Goal: Task Accomplishment & Management: Manage account settings

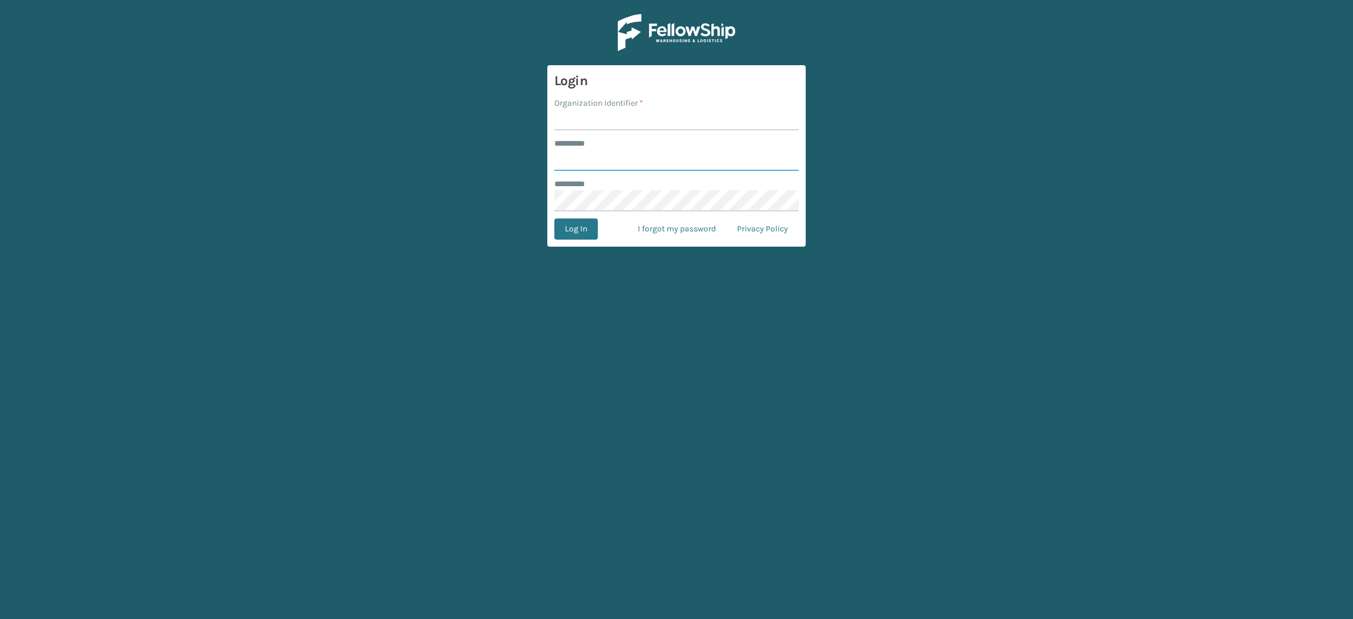
type input "**********"
click at [661, 126] on input "Organization Identifier *" at bounding box center [676, 119] width 244 height 21
type input "SuperAdminOrganization"
click at [577, 233] on button "Log In" at bounding box center [575, 229] width 43 height 21
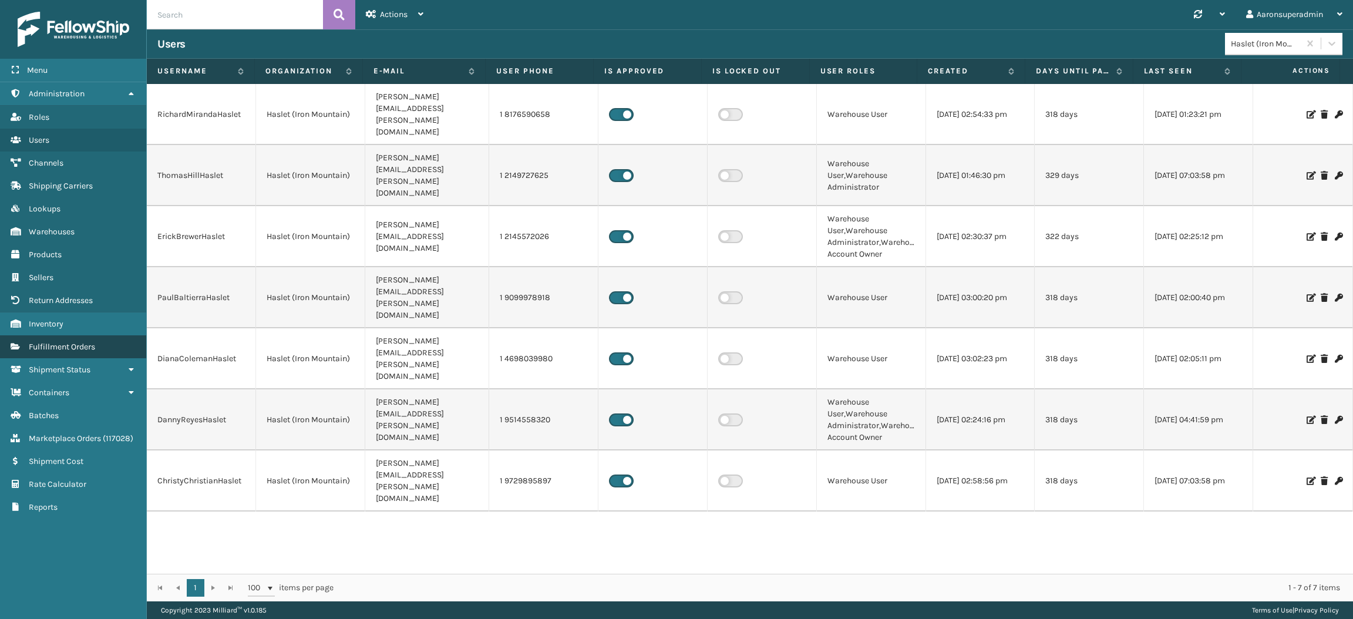
click at [71, 342] on span "Fulfillment Orders" at bounding box center [62, 347] width 66 height 10
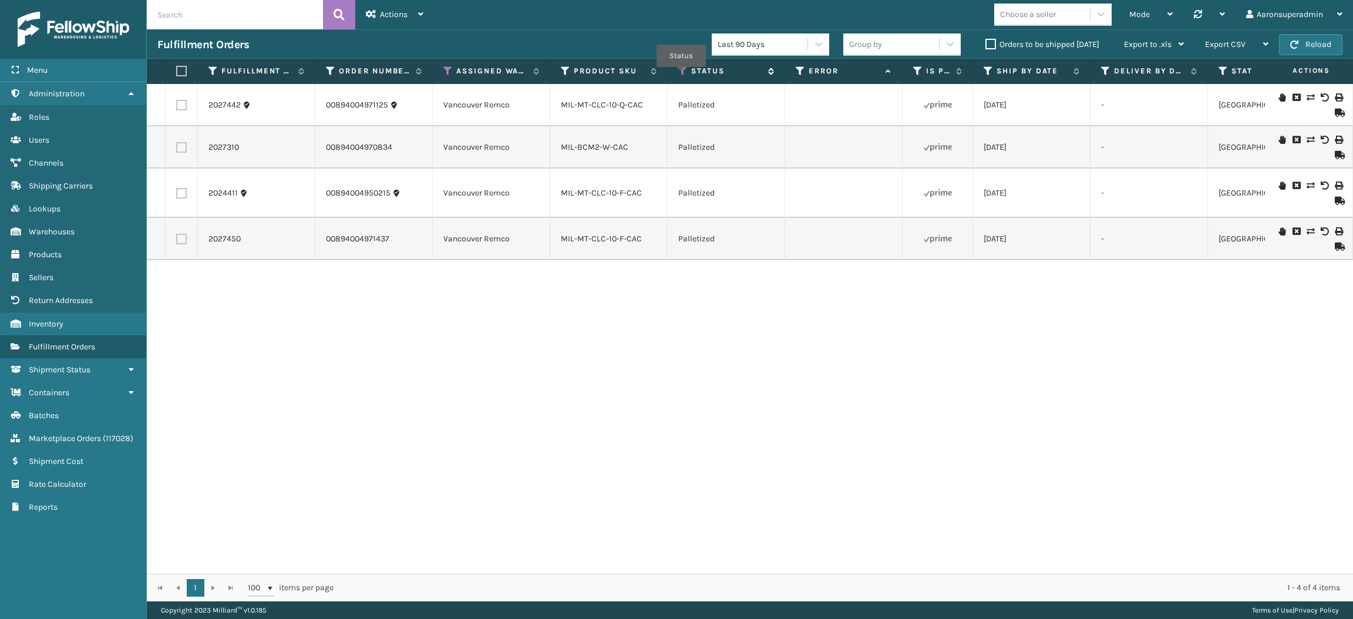
click at [681, 75] on icon at bounding box center [682, 71] width 9 height 11
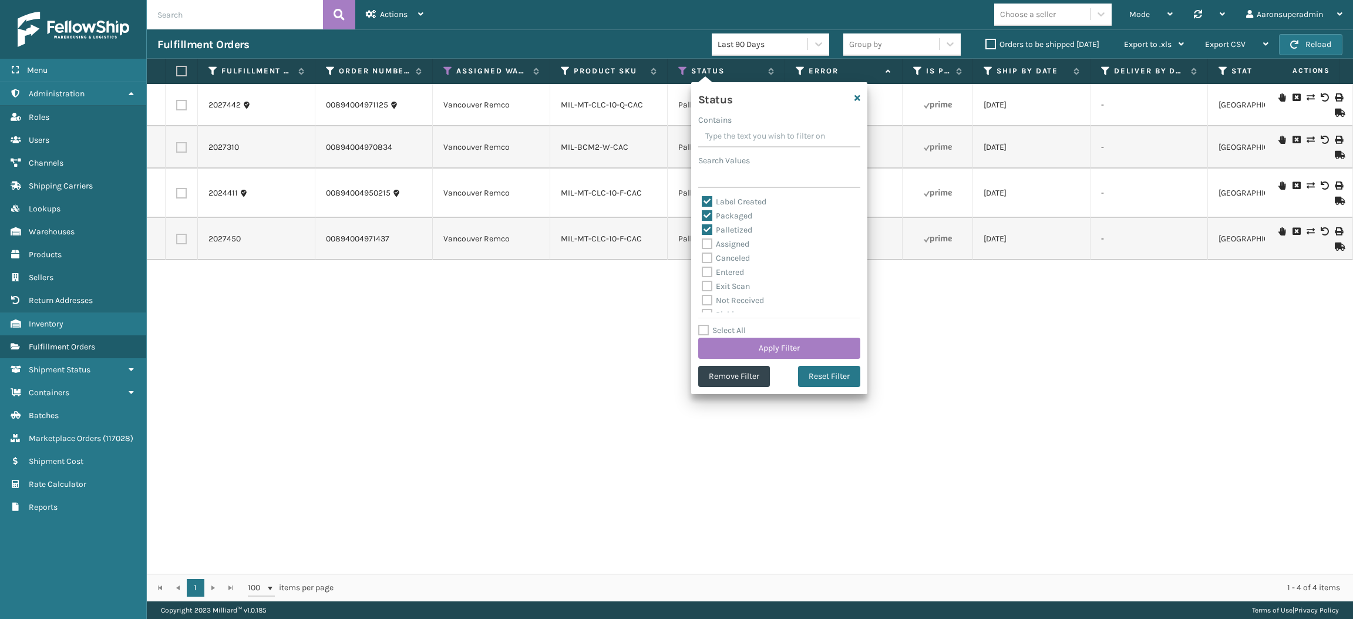
scroll to position [65, 0]
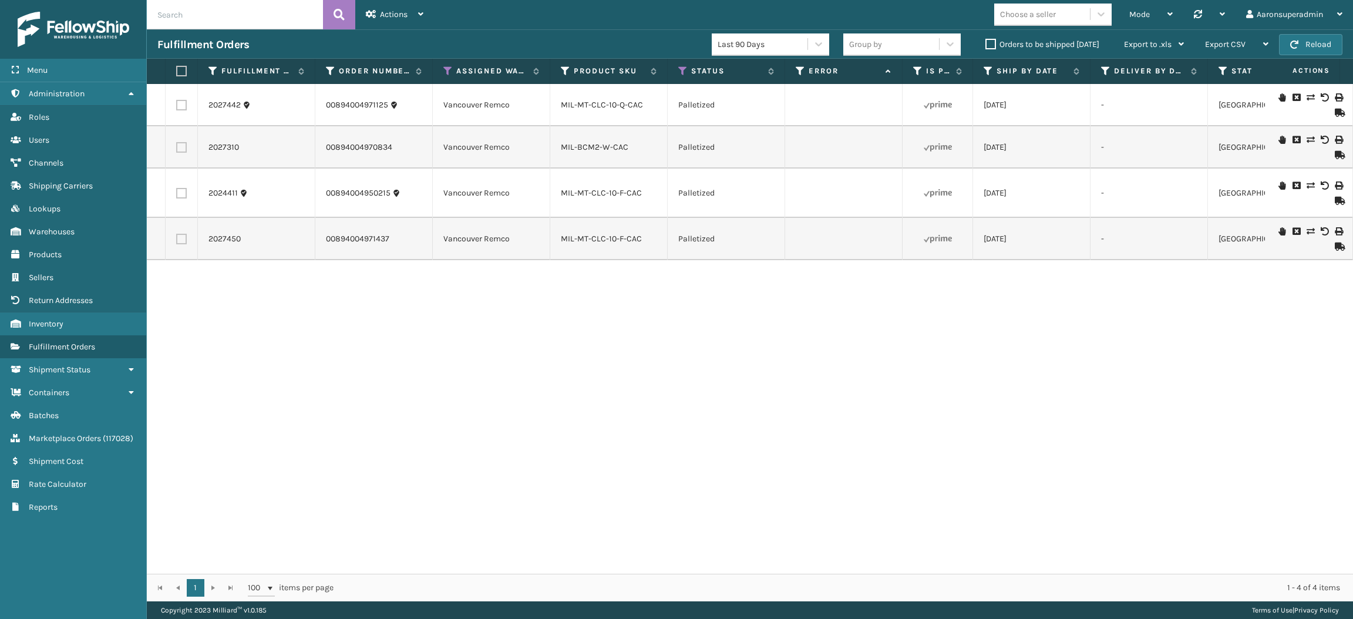
click at [523, 391] on div "2027442 00894004971125 [GEOGRAPHIC_DATA] Remco MIL-MT-CLC-10-Q-CAC Palletized […" at bounding box center [750, 329] width 1206 height 490
click at [1133, 22] on div "Mode" at bounding box center [1151, 14] width 43 height 29
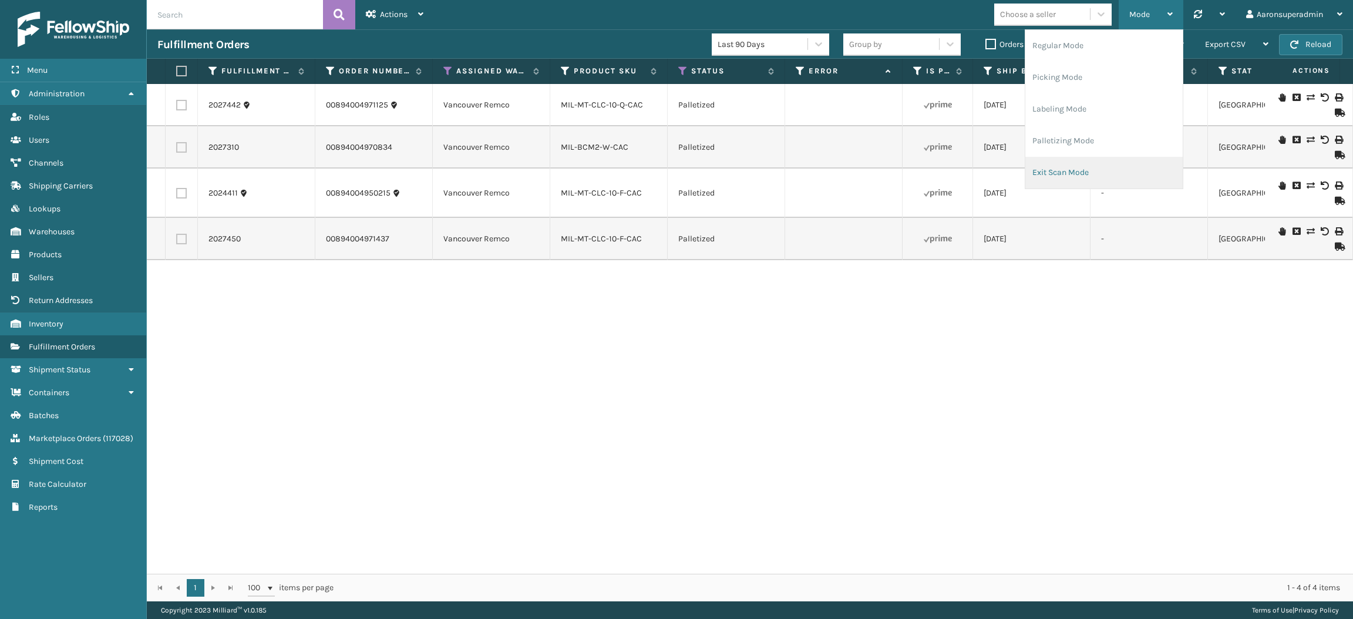
click at [1078, 167] on li "Exit Scan Mode" at bounding box center [1104, 173] width 157 height 32
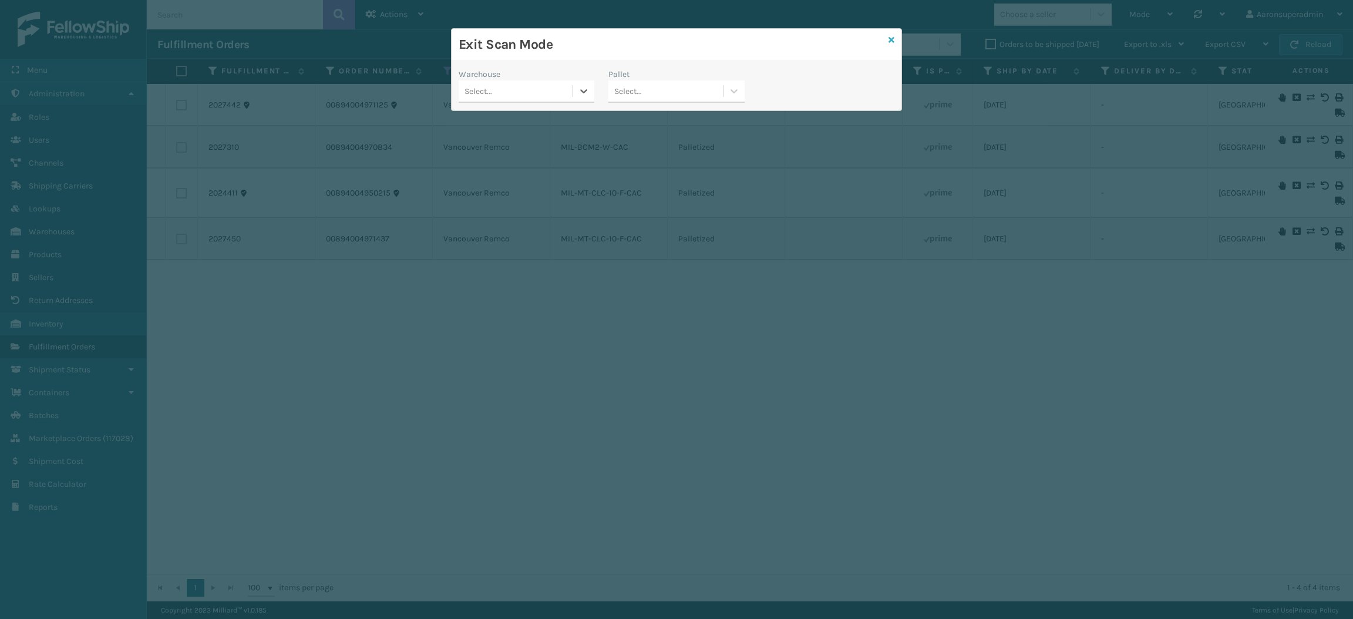
click at [890, 41] on icon at bounding box center [892, 40] width 6 height 8
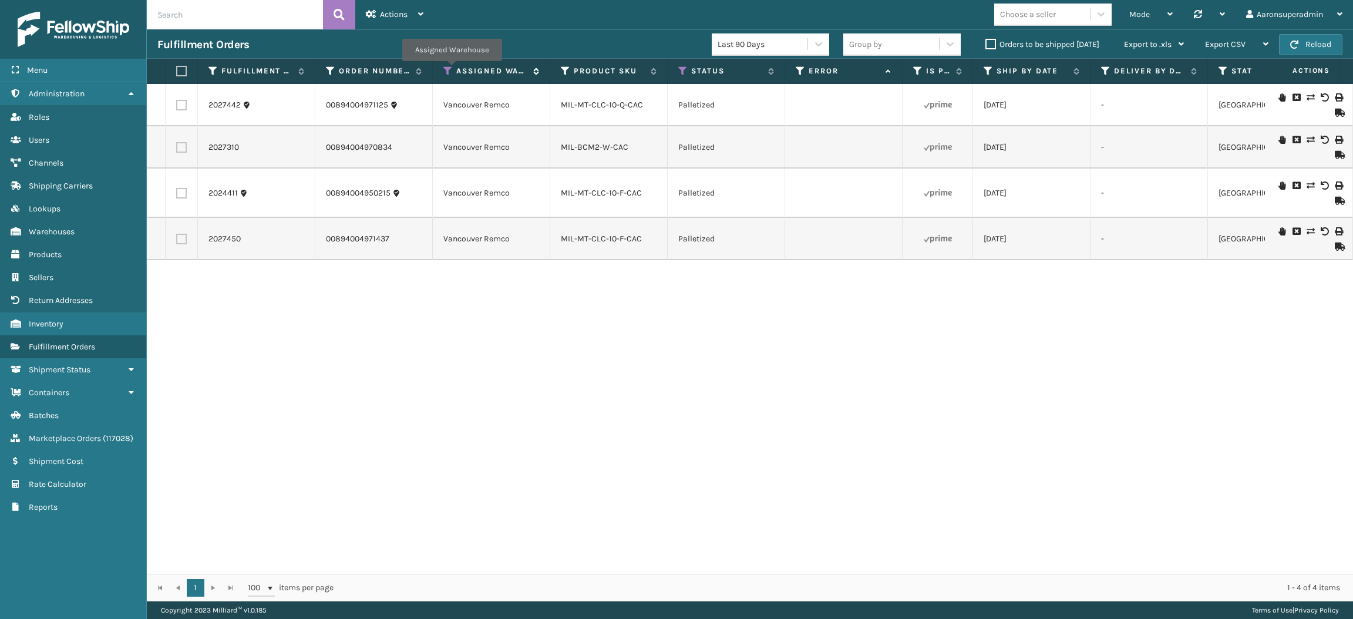
click at [450, 70] on icon at bounding box center [447, 71] width 9 height 11
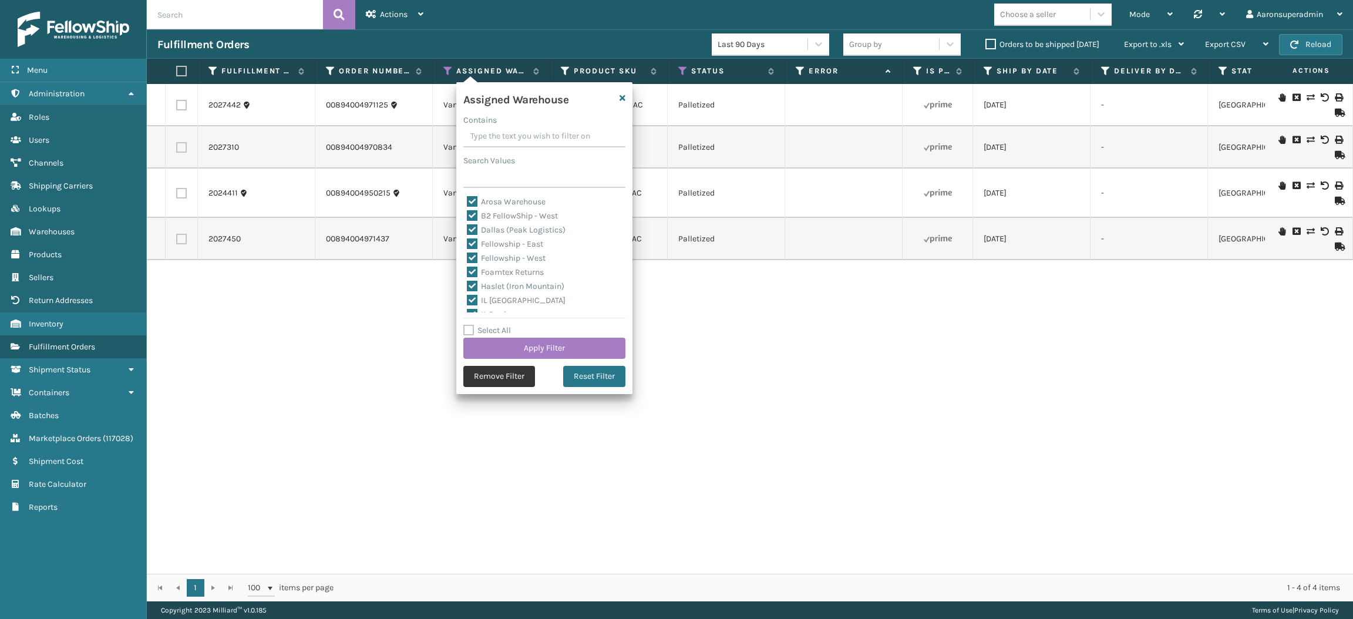
click at [482, 379] on button "Remove Filter" at bounding box center [499, 376] width 72 height 21
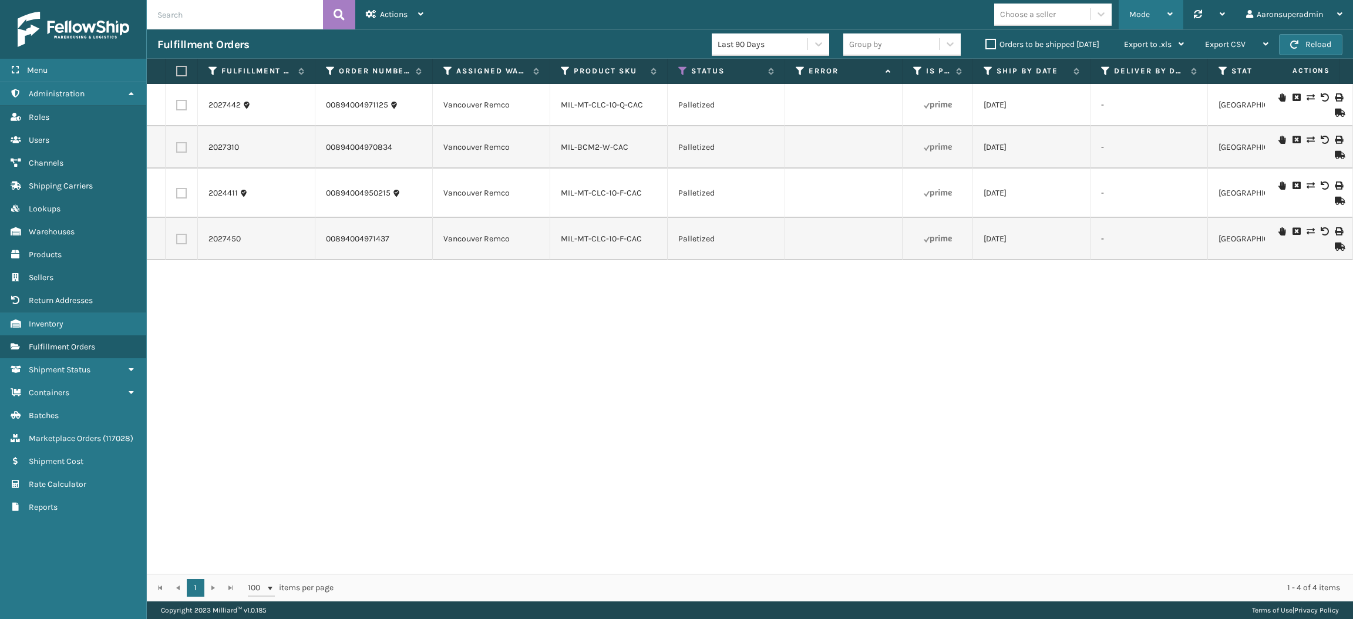
click at [1148, 7] on div "Mode" at bounding box center [1151, 14] width 43 height 29
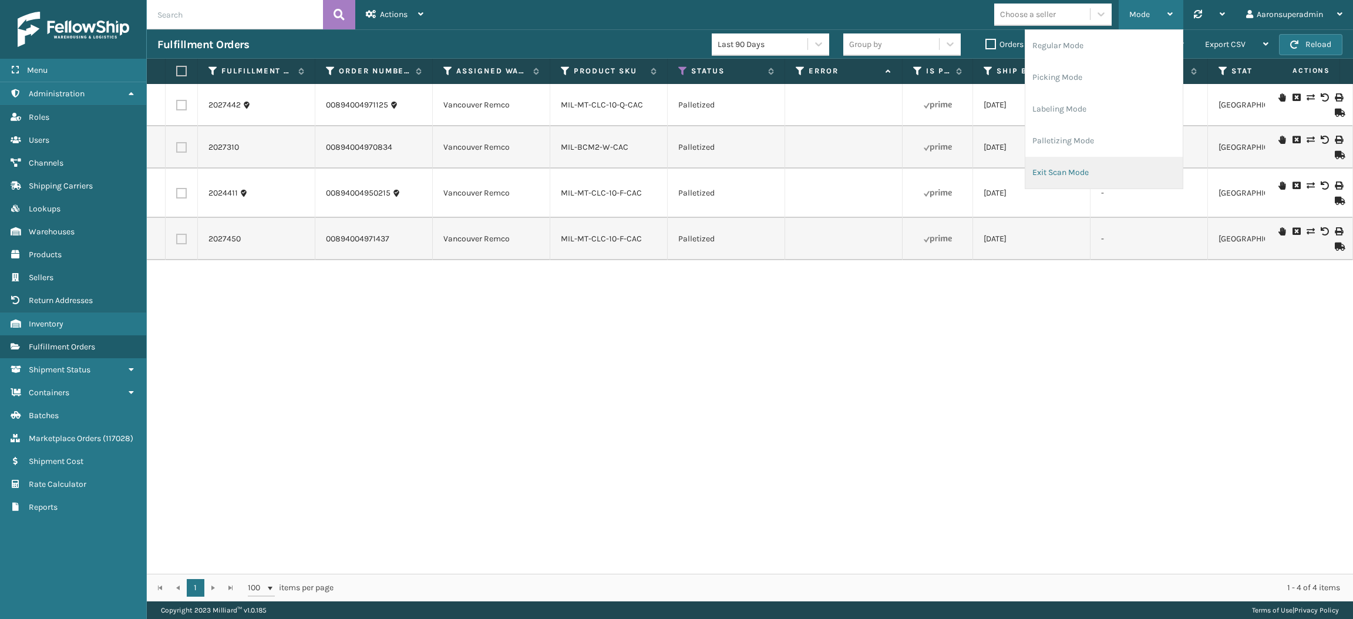
click at [1073, 163] on li "Exit Scan Mode" at bounding box center [1104, 173] width 157 height 32
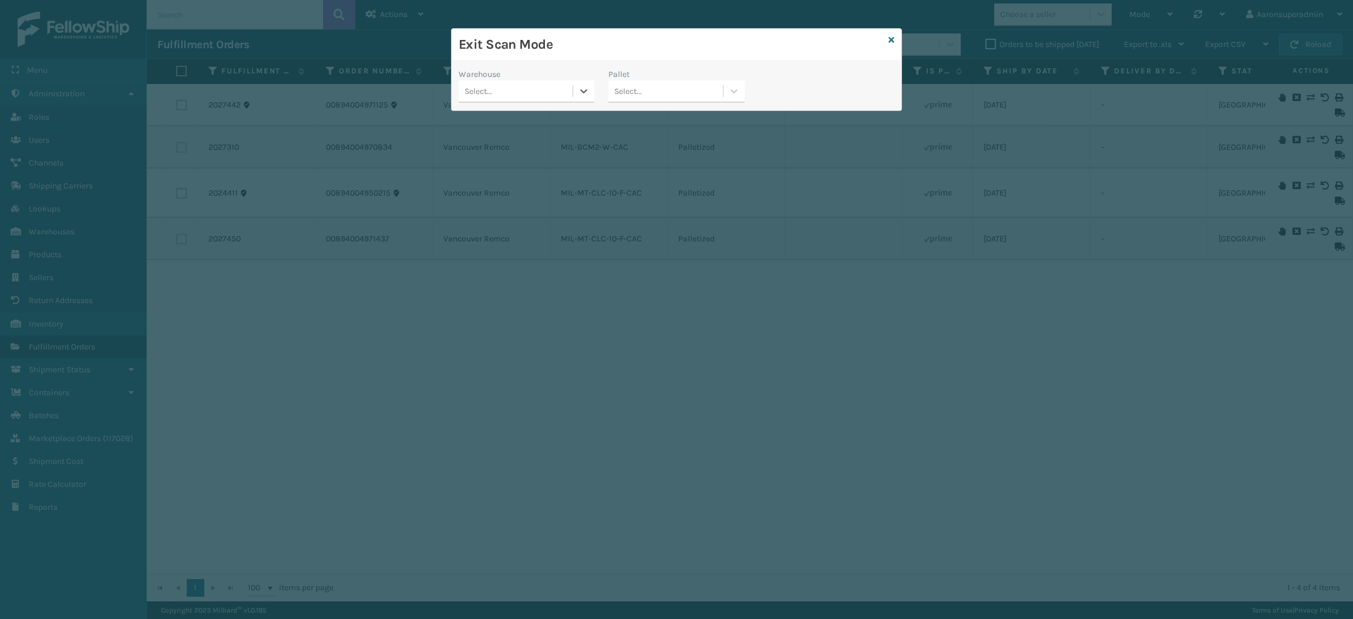
click at [529, 89] on div "Select..." at bounding box center [516, 91] width 114 height 19
type input "van"
click at [647, 90] on div "Select..." at bounding box center [666, 91] width 114 height 19
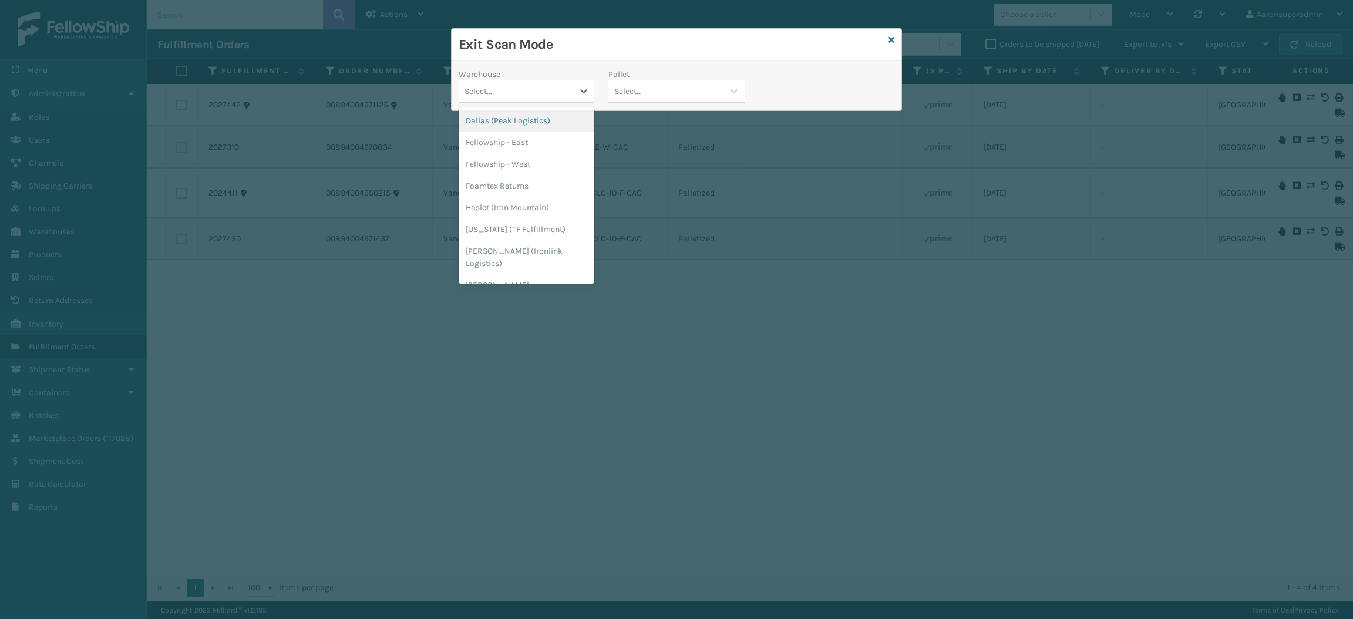
click at [533, 92] on div "Select..." at bounding box center [516, 91] width 114 height 19
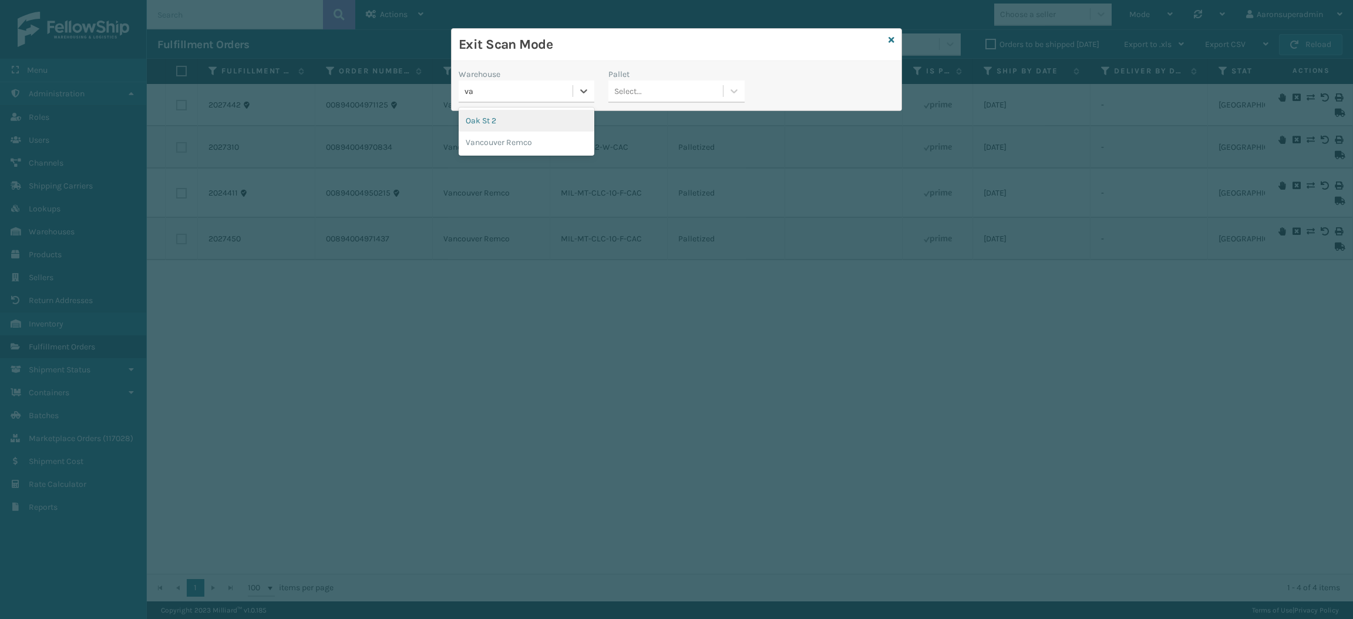
type input "van"
click at [500, 122] on div "Vancouver Remco" at bounding box center [527, 121] width 136 height 22
click at [657, 90] on div "Select..." at bounding box center [666, 91] width 114 height 19
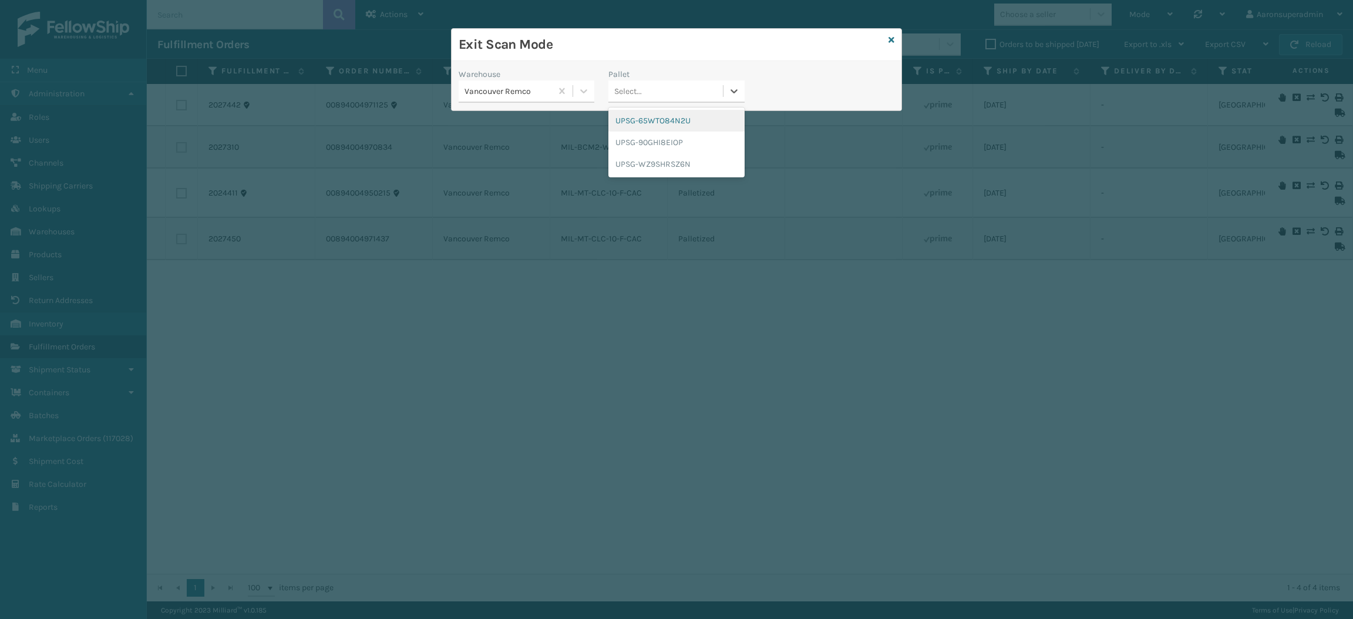
click at [661, 123] on div "UPSG-65WTO84N2U" at bounding box center [677, 121] width 136 height 22
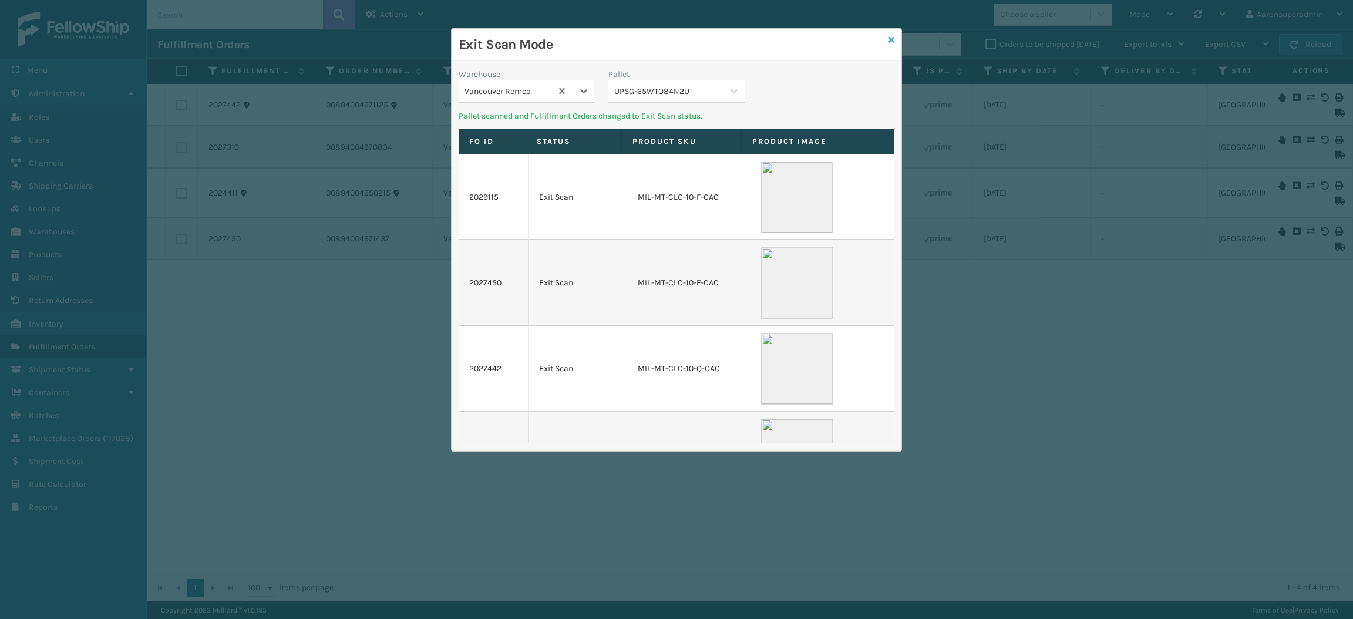
click at [893, 40] on icon at bounding box center [892, 40] width 6 height 8
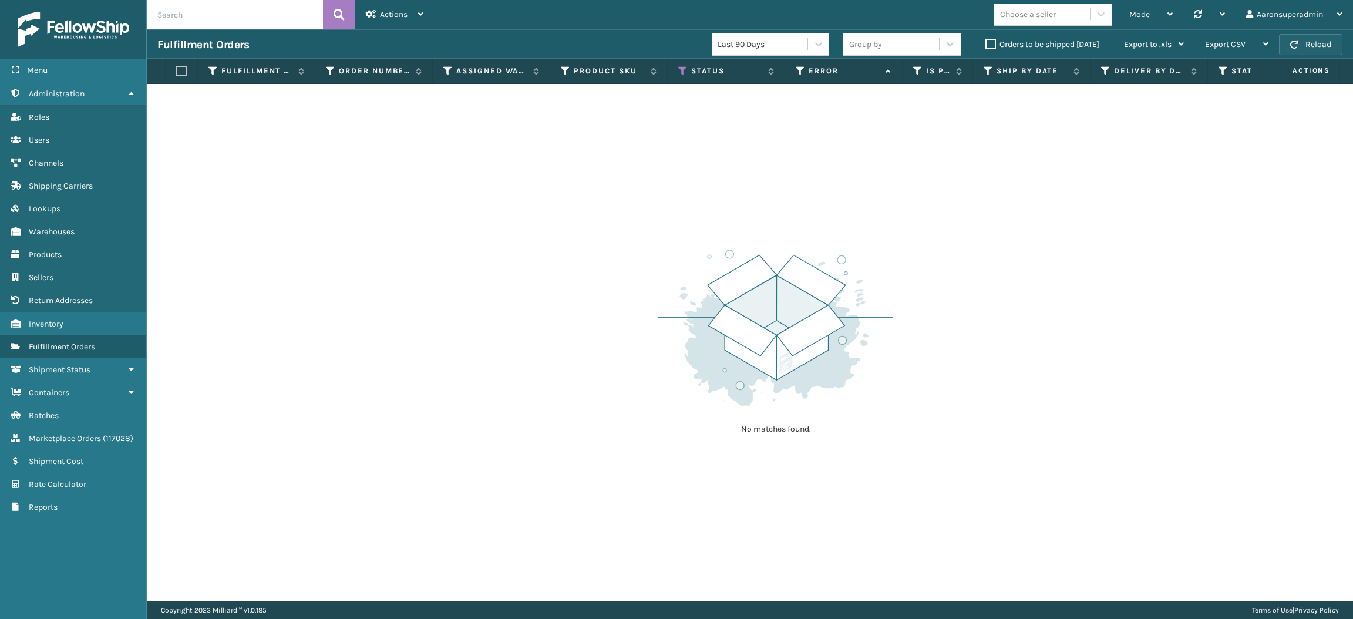
click at [1313, 39] on button "Reload" at bounding box center [1310, 44] width 63 height 21
click at [993, 44] on label "Orders to be shipped [DATE]" at bounding box center [1043, 44] width 114 height 10
click at [986, 44] on input "Orders to be shipped [DATE]" at bounding box center [986, 42] width 1 height 8
click at [366, 21] on div "Actions" at bounding box center [395, 14] width 58 height 29
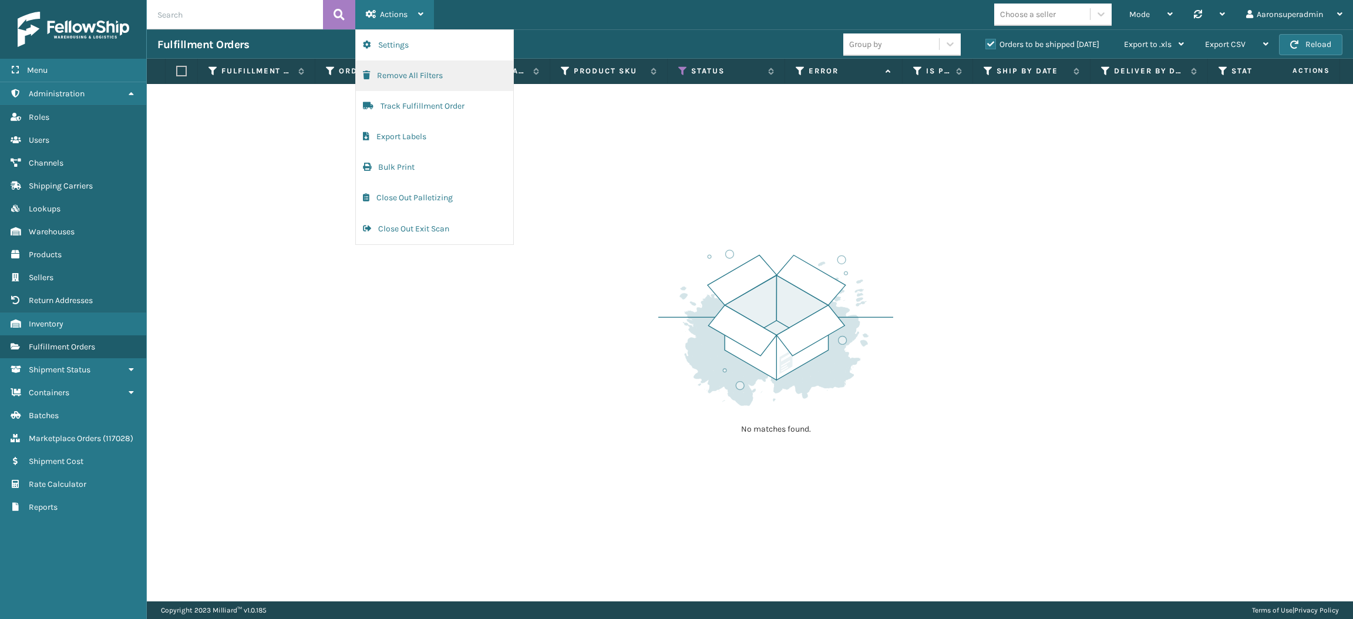
click at [396, 80] on button "Remove All Filters" at bounding box center [434, 76] width 157 height 31
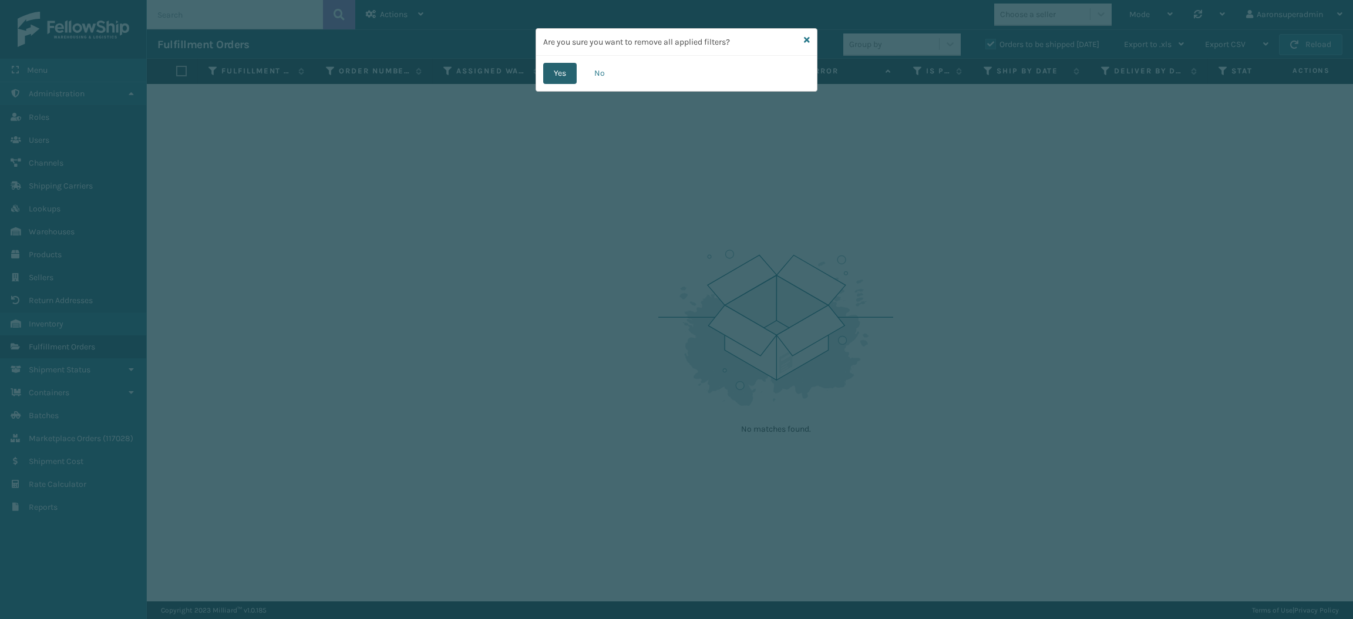
click at [548, 69] on button "Yes" at bounding box center [559, 73] width 33 height 21
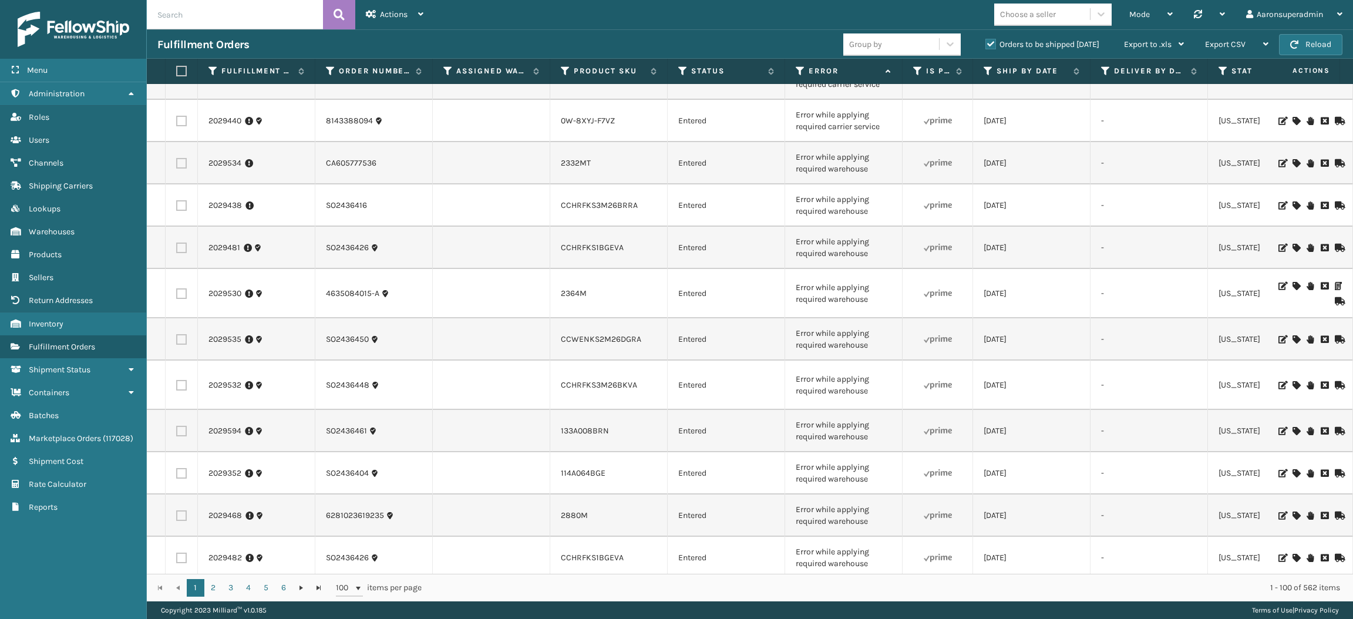
scroll to position [0, 0]
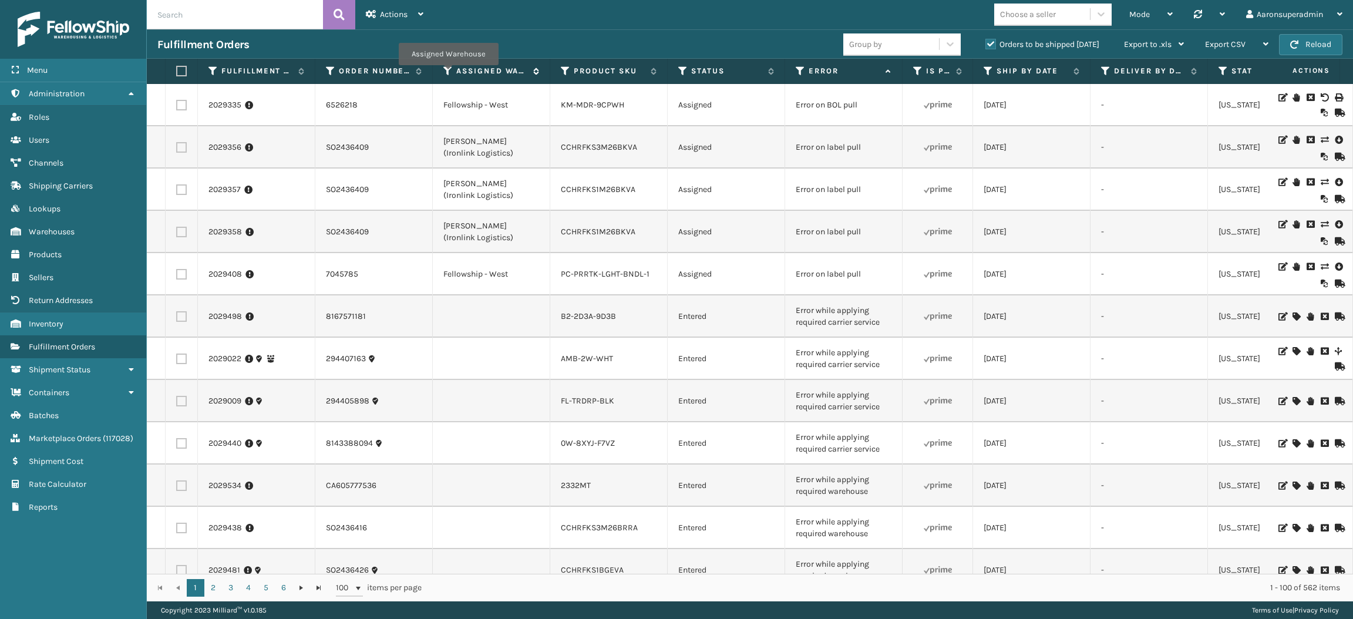
click at [447, 72] on icon at bounding box center [447, 71] width 9 height 11
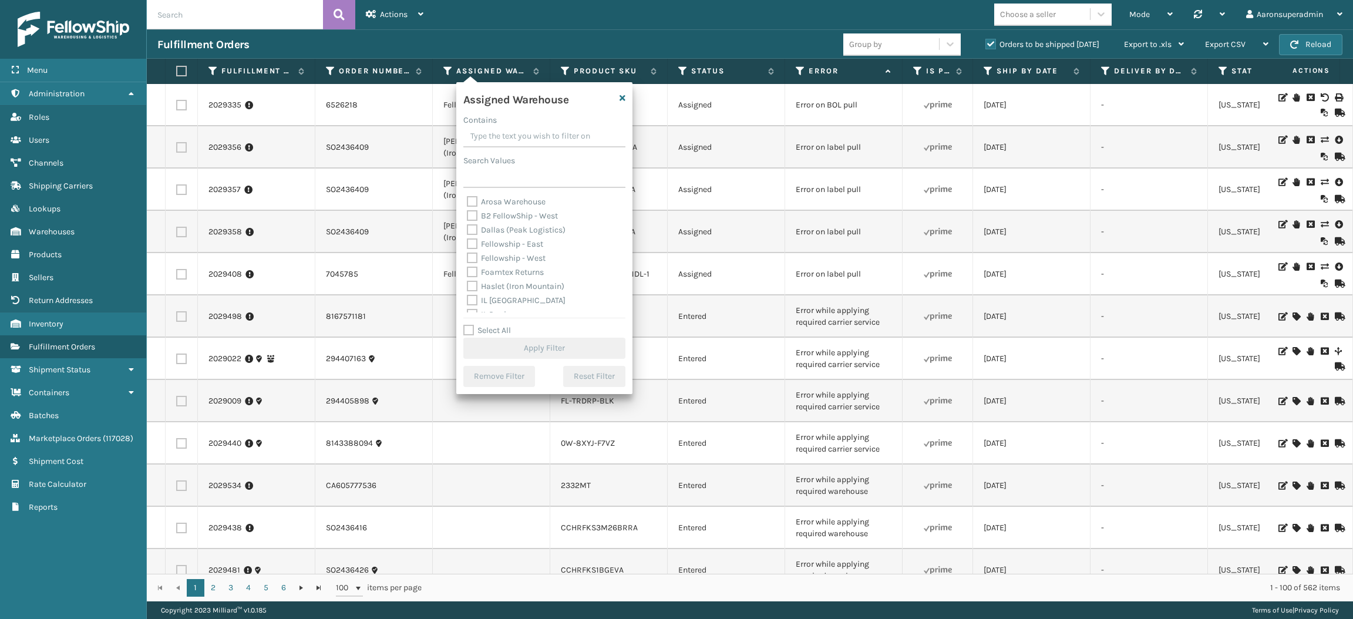
scroll to position [25, 0]
click at [503, 260] on label "Haslet (Iron Mountain)" at bounding box center [516, 261] width 98 height 10
click at [468, 260] on input "Haslet (Iron Mountain)" at bounding box center [467, 258] width 1 height 8
checkbox input "true"
click at [525, 349] on button "Apply Filter" at bounding box center [544, 348] width 162 height 21
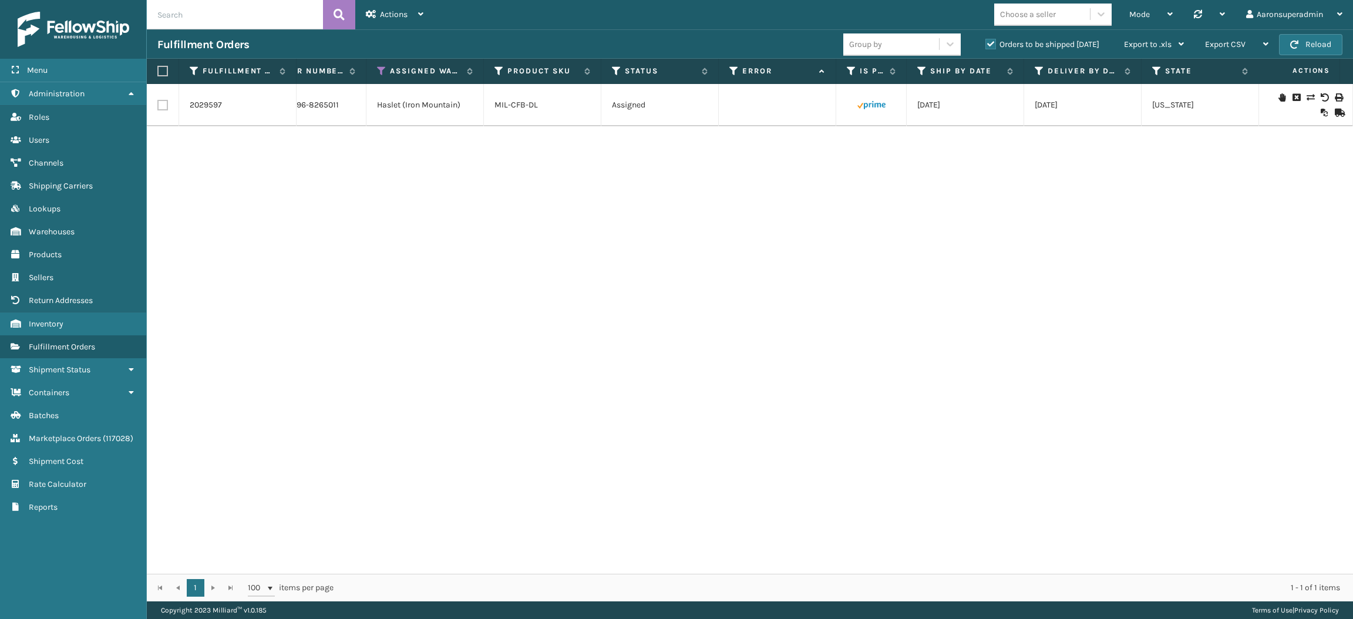
scroll to position [0, 69]
click at [922, 72] on icon at bounding box center [919, 71] width 9 height 11
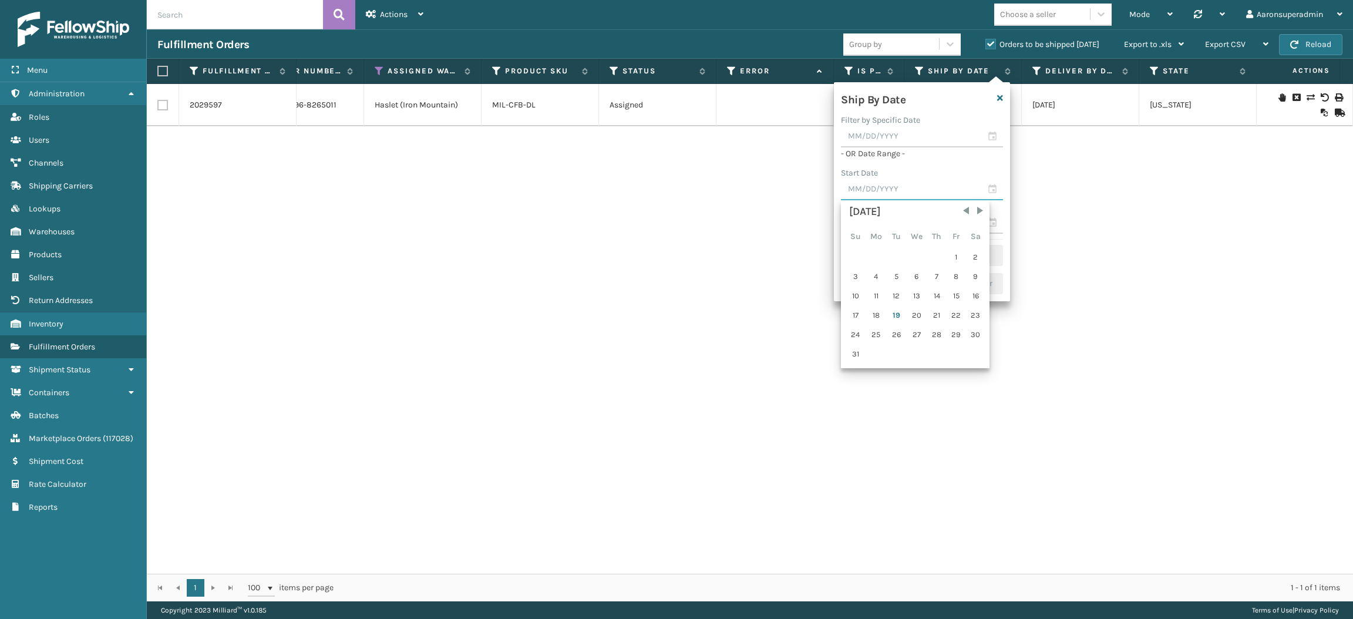
click at [894, 191] on input "text" at bounding box center [922, 189] width 162 height 21
click at [849, 313] on div "17" at bounding box center [855, 316] width 18 height 18
type input "[DATE]"
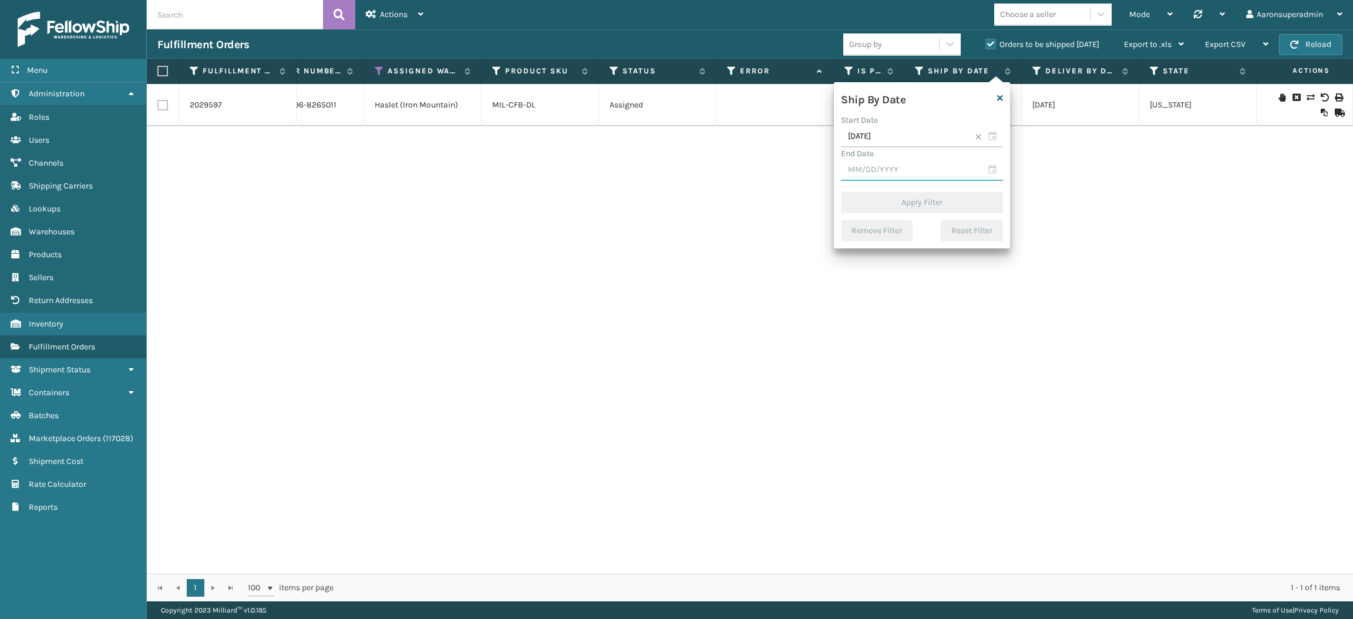
click at [882, 172] on input "text" at bounding box center [922, 170] width 162 height 21
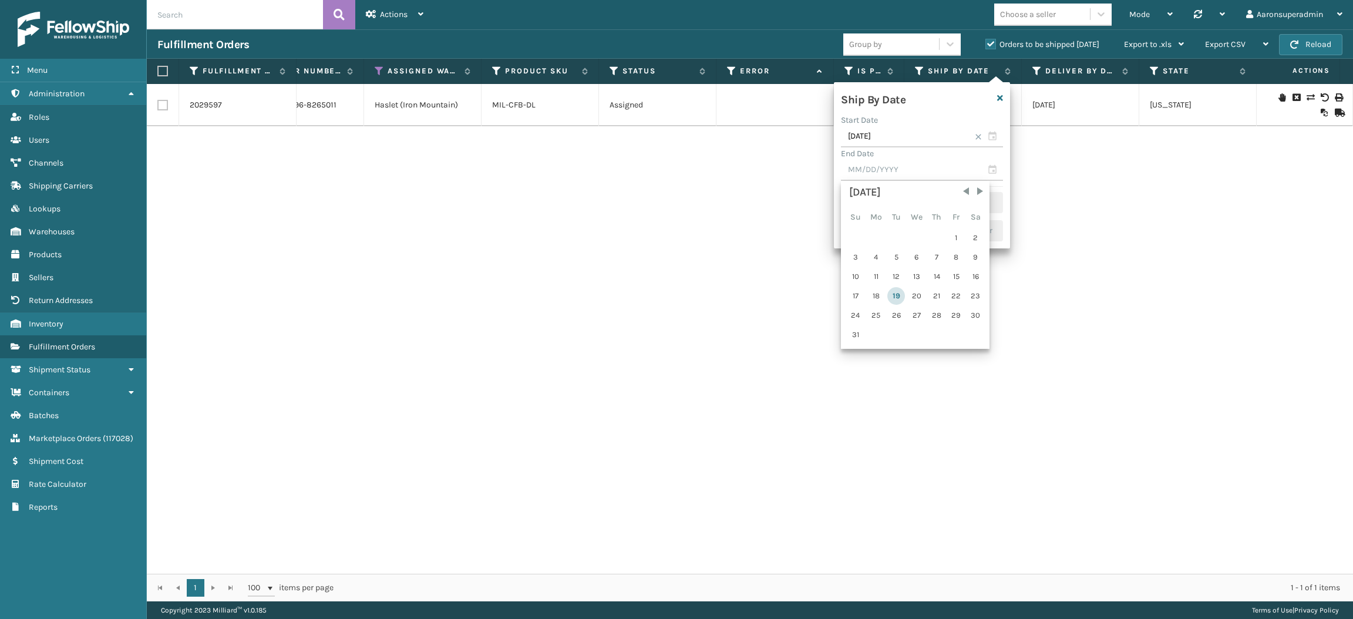
click at [889, 295] on div "19" at bounding box center [897, 296] width 18 height 18
type input "[DATE]"
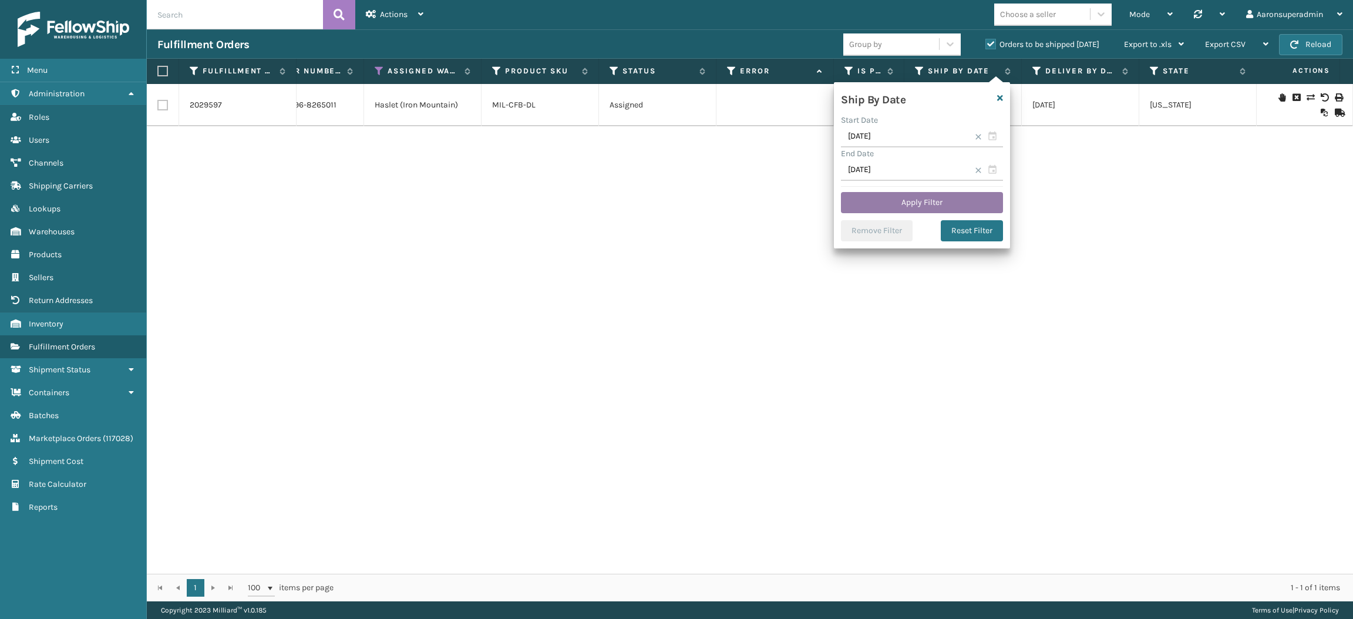
click at [878, 207] on button "Apply Filter" at bounding box center [922, 202] width 162 height 21
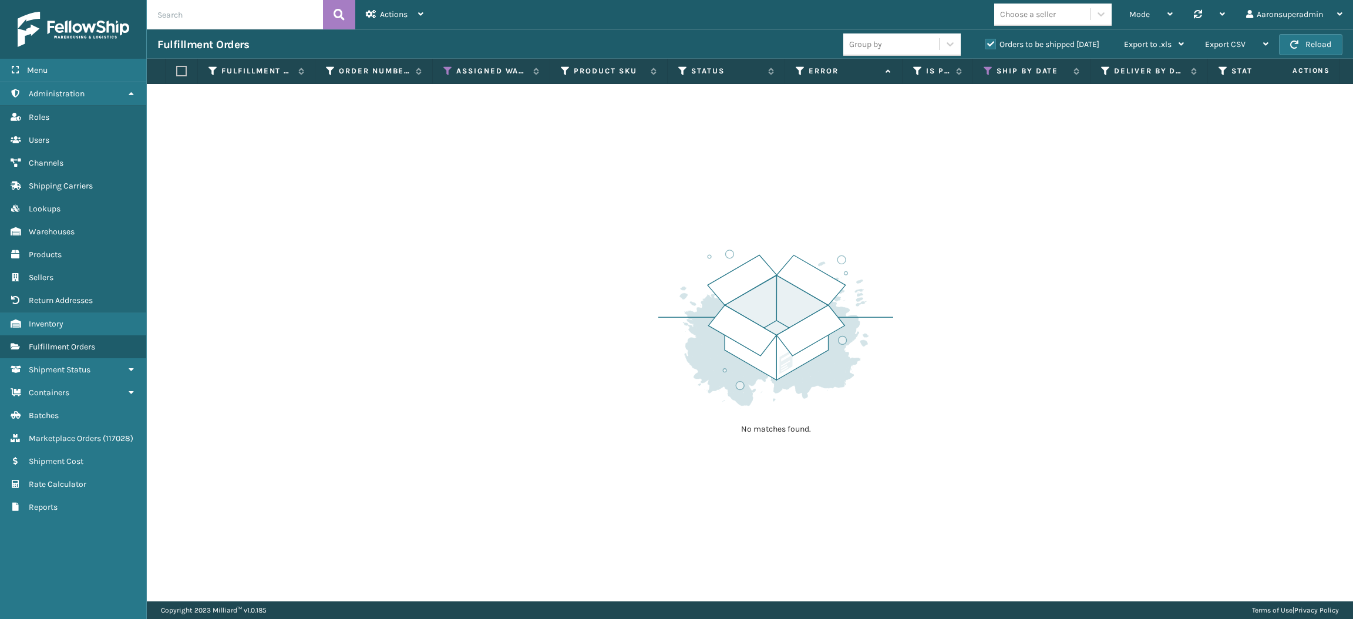
click at [987, 44] on label "Orders to be shipped [DATE]" at bounding box center [1043, 44] width 114 height 10
click at [986, 44] on input "Orders to be shipped [DATE]" at bounding box center [986, 42] width 1 height 8
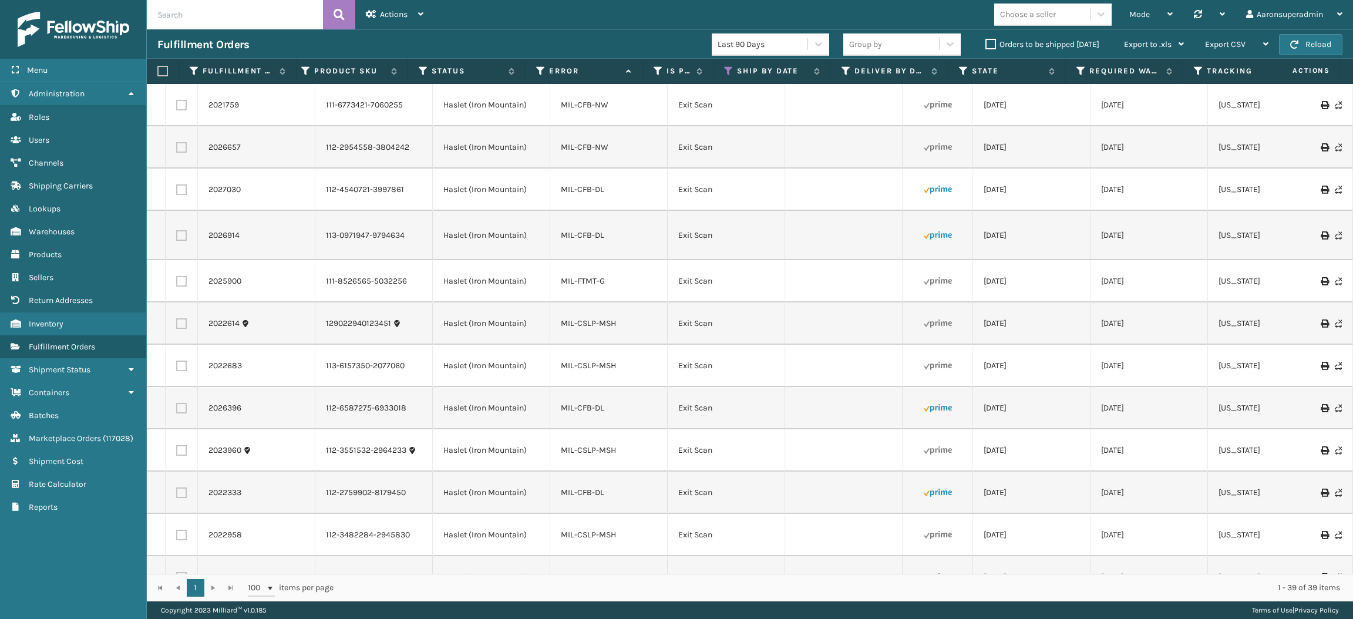
scroll to position [0, 0]
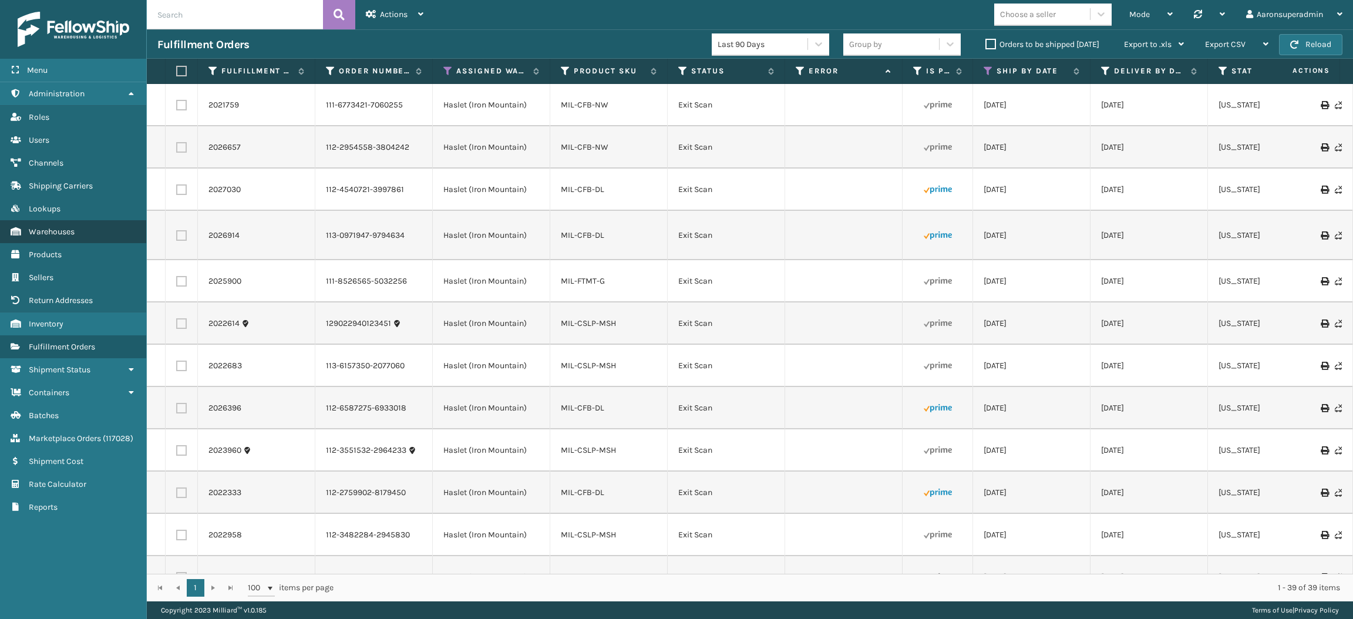
click at [98, 230] on link "Warehouses" at bounding box center [73, 231] width 146 height 23
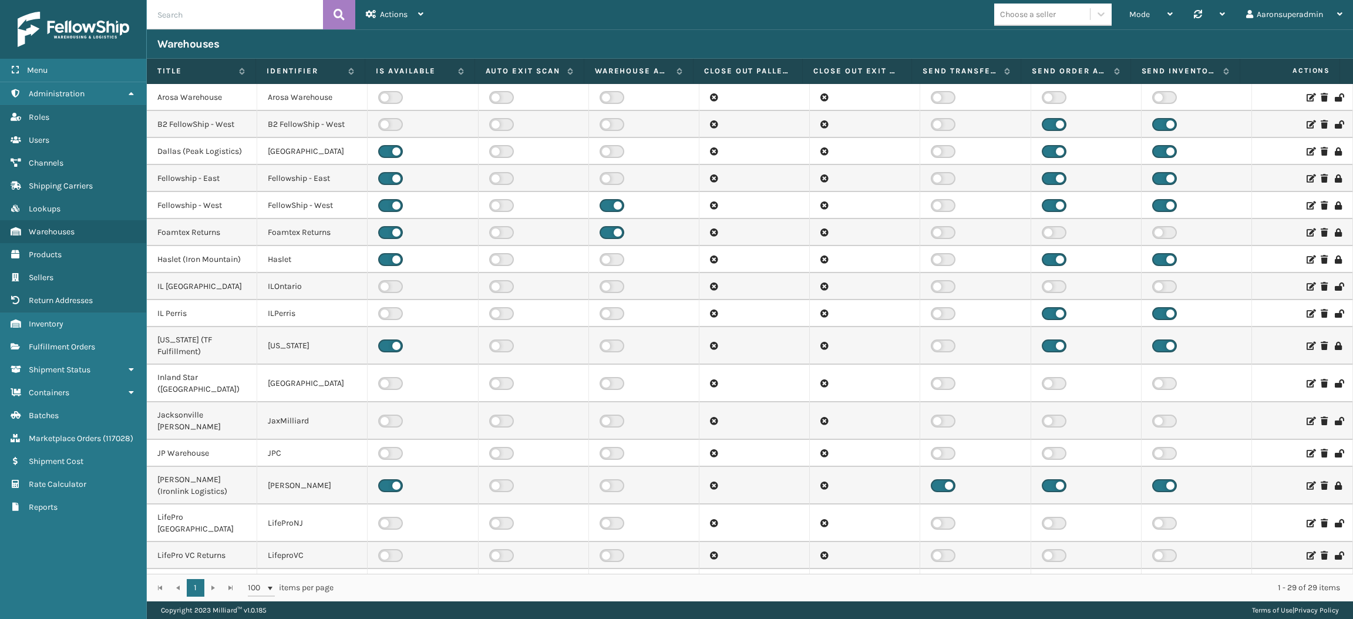
click at [241, 15] on input "text" at bounding box center [235, 14] width 176 height 29
type input "has"
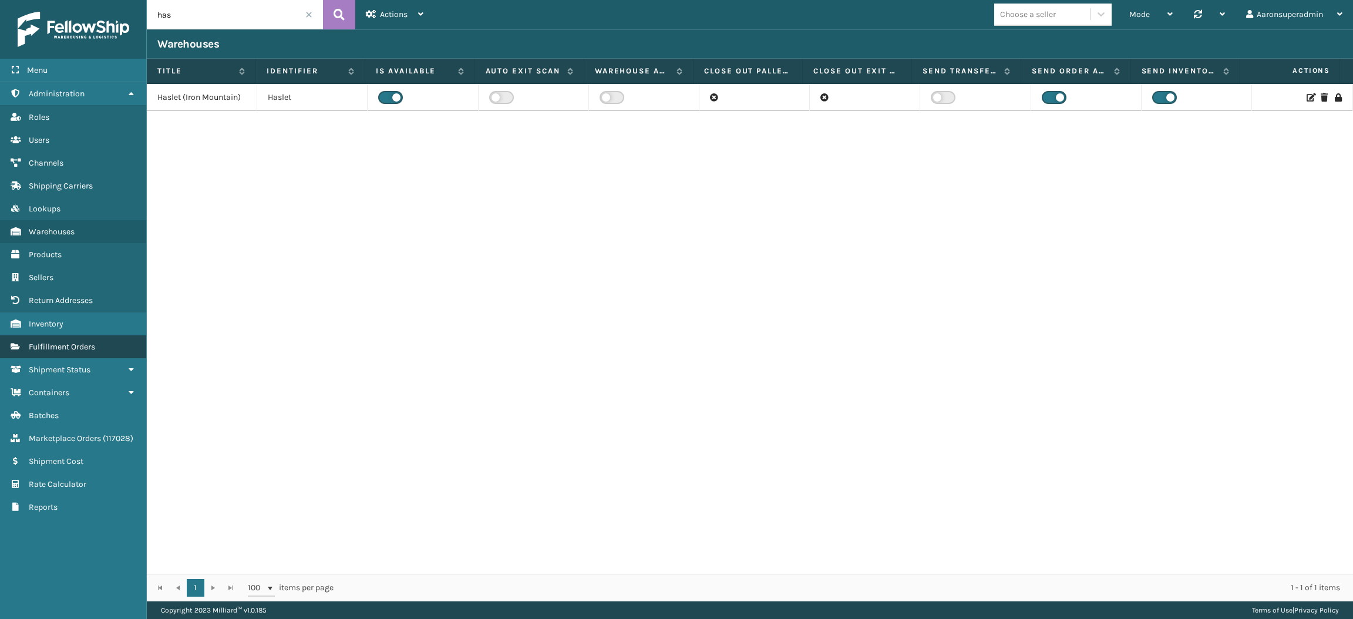
click at [58, 344] on link "Fulfillment Orders" at bounding box center [73, 346] width 146 height 23
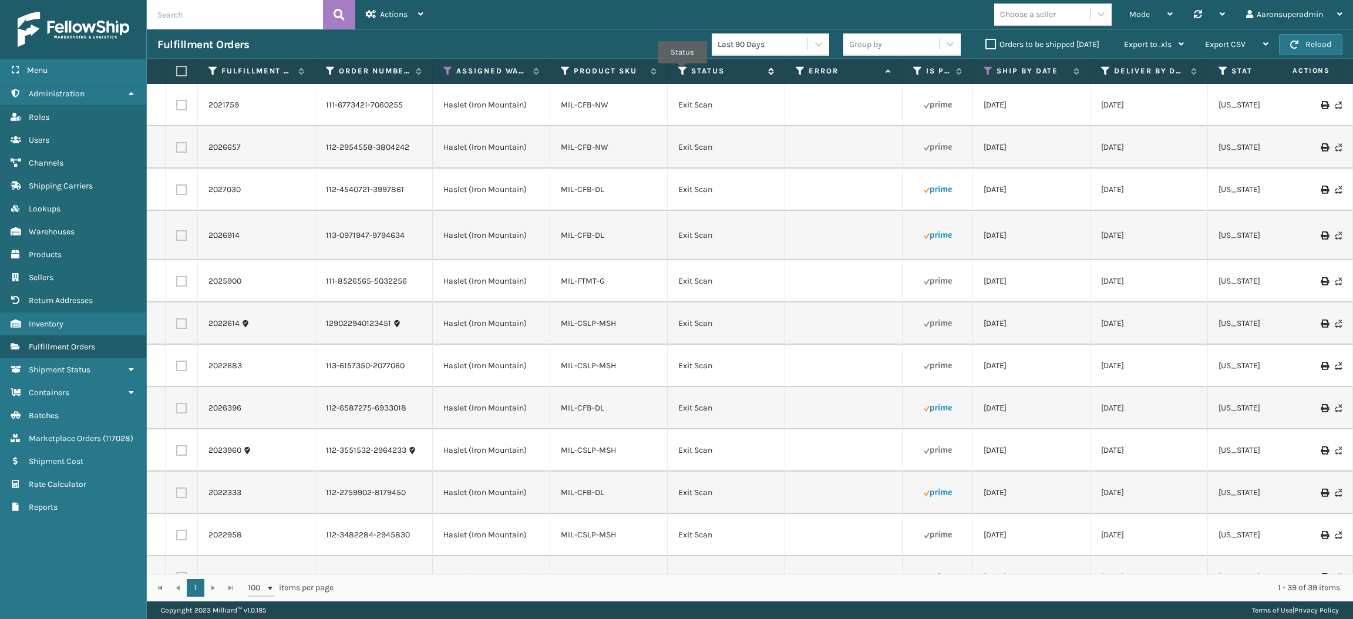
click at [683, 72] on icon at bounding box center [682, 71] width 9 height 11
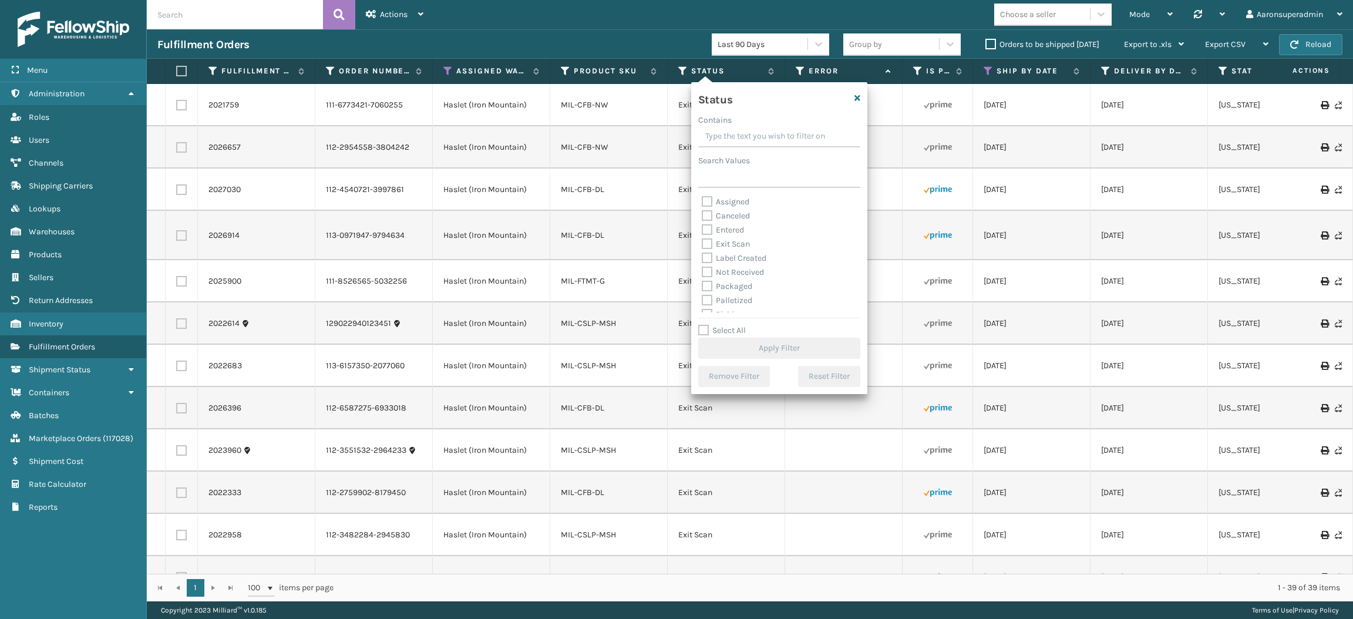
click at [734, 203] on label "Assigned" at bounding box center [726, 202] width 48 height 10
click at [703, 203] on input "Assigned" at bounding box center [702, 199] width 1 height 8
checkbox input "true"
click at [728, 230] on label "Entered" at bounding box center [723, 230] width 42 height 10
click at [703, 230] on input "Entered" at bounding box center [702, 227] width 1 height 8
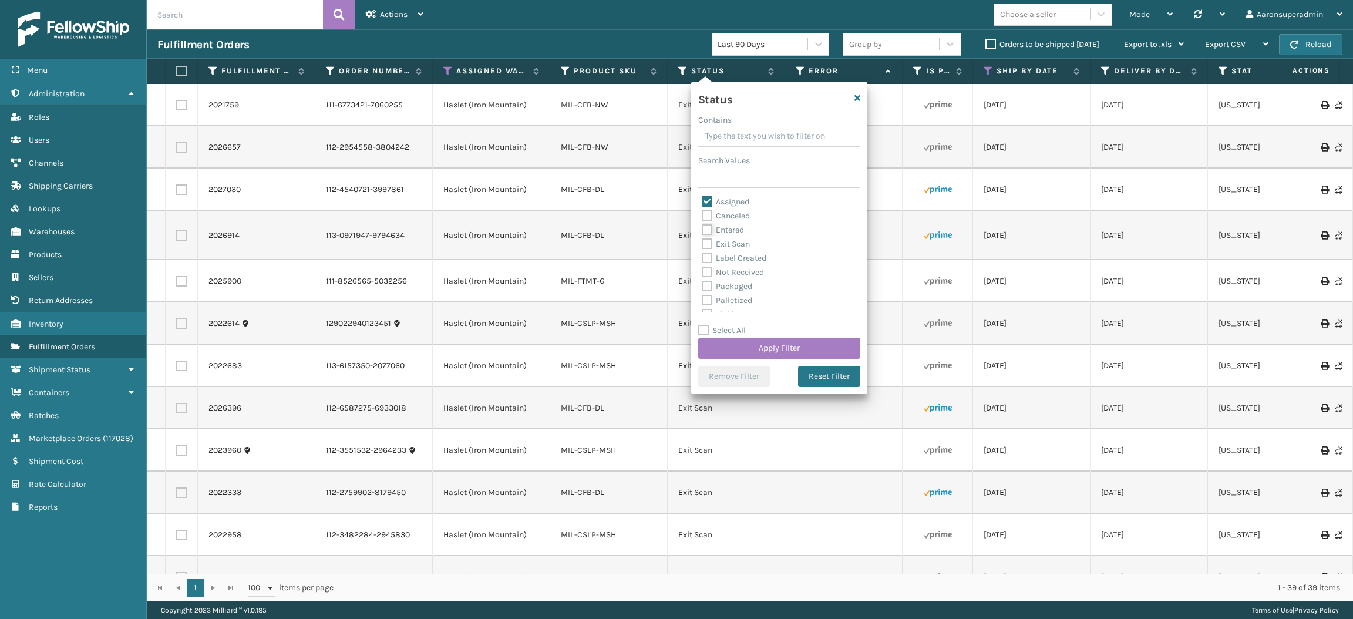
checkbox input "true"
click at [741, 343] on button "Apply Filter" at bounding box center [779, 348] width 162 height 21
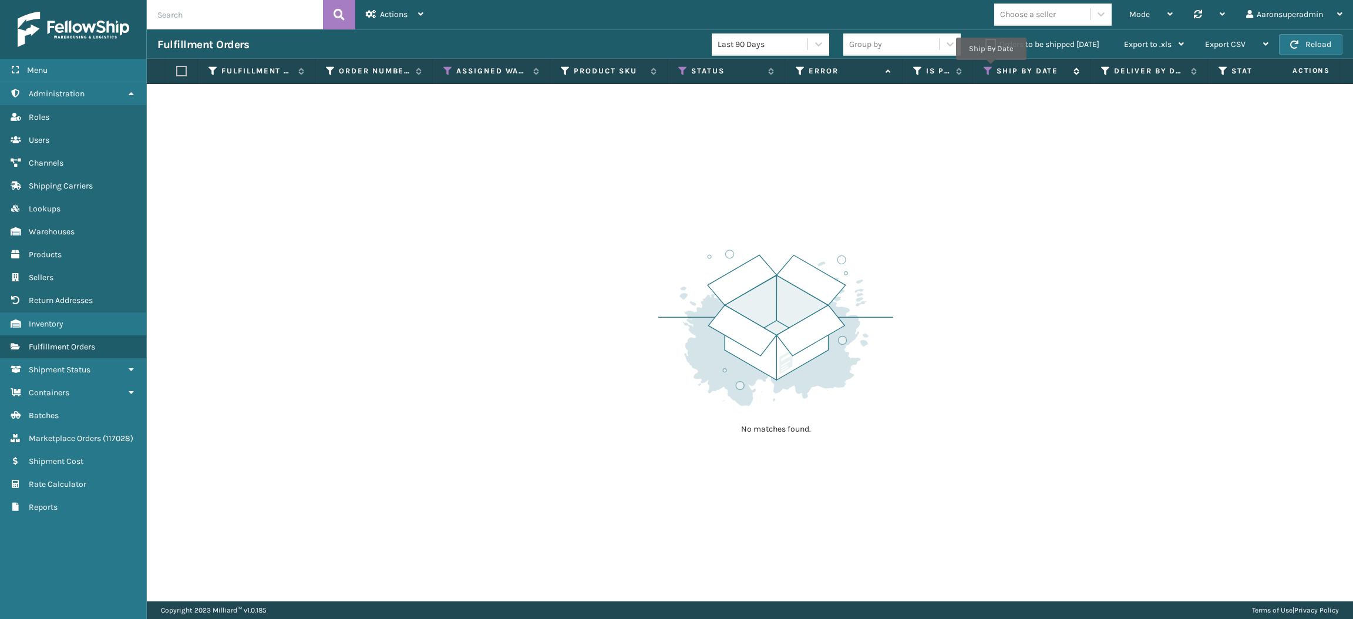
click at [992, 68] on icon at bounding box center [988, 71] width 9 height 11
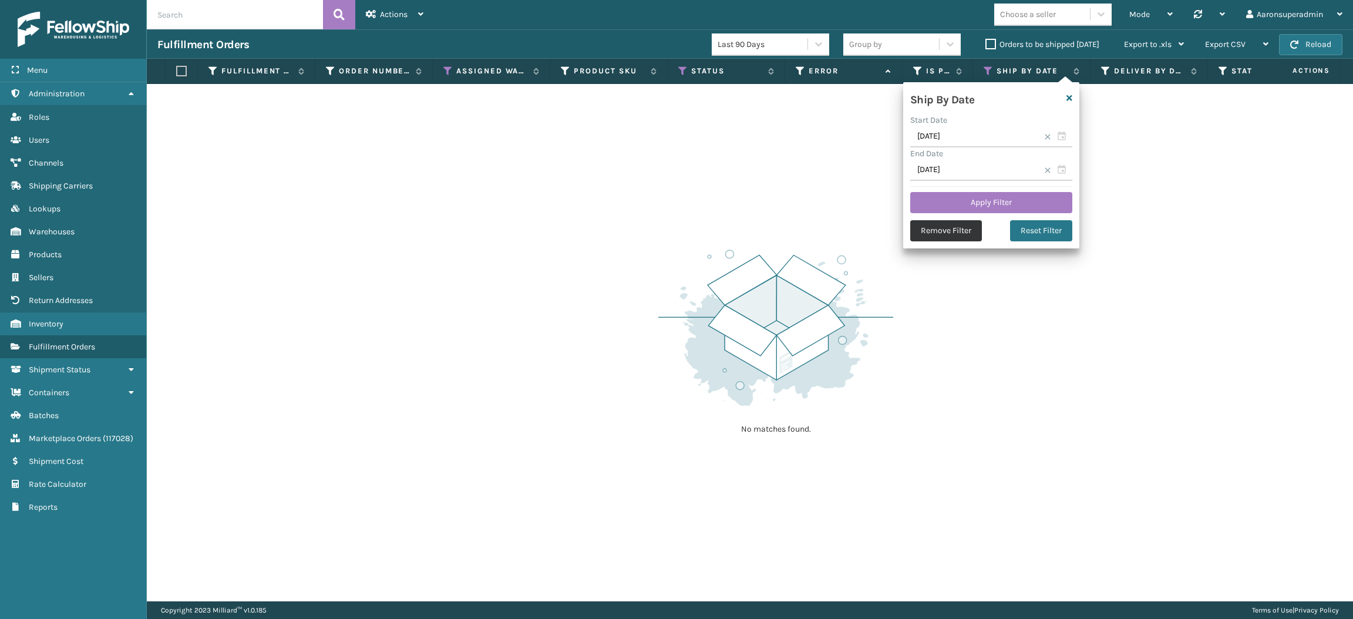
click at [933, 235] on button "Remove Filter" at bounding box center [946, 230] width 72 height 21
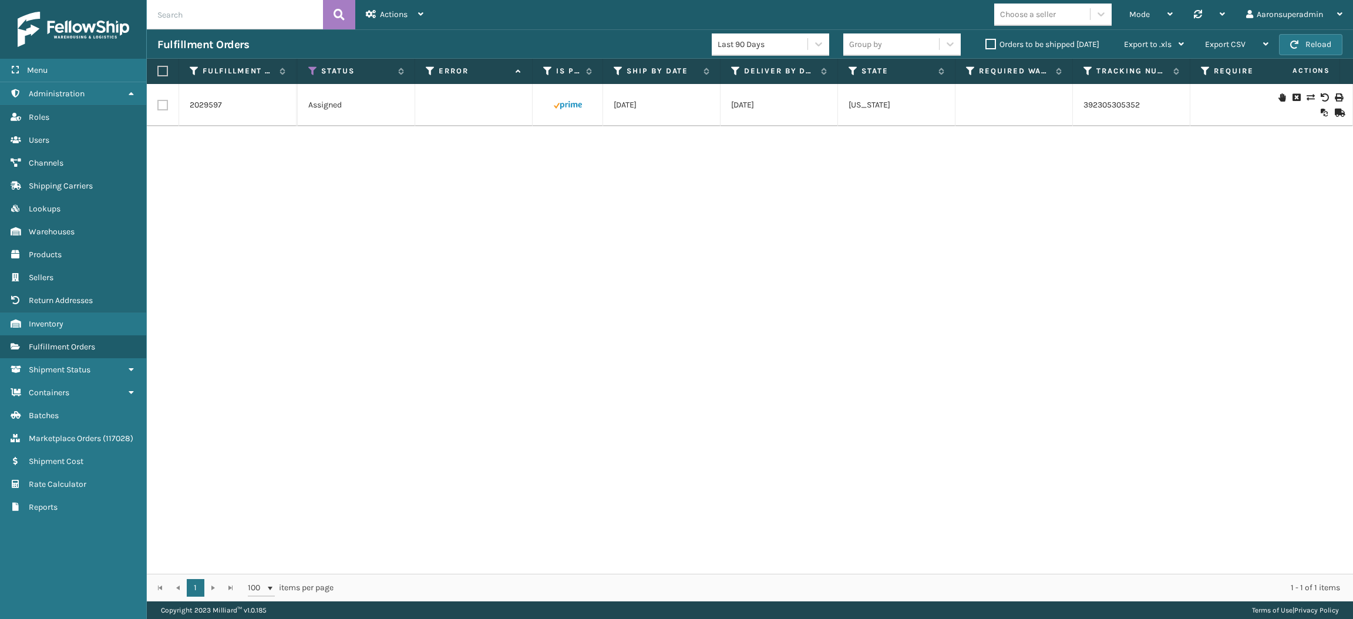
scroll to position [0, 368]
click at [999, 42] on label "Orders to be shipped [DATE]" at bounding box center [1043, 44] width 114 height 10
click at [986, 42] on input "Orders to be shipped [DATE]" at bounding box center [986, 42] width 1 height 8
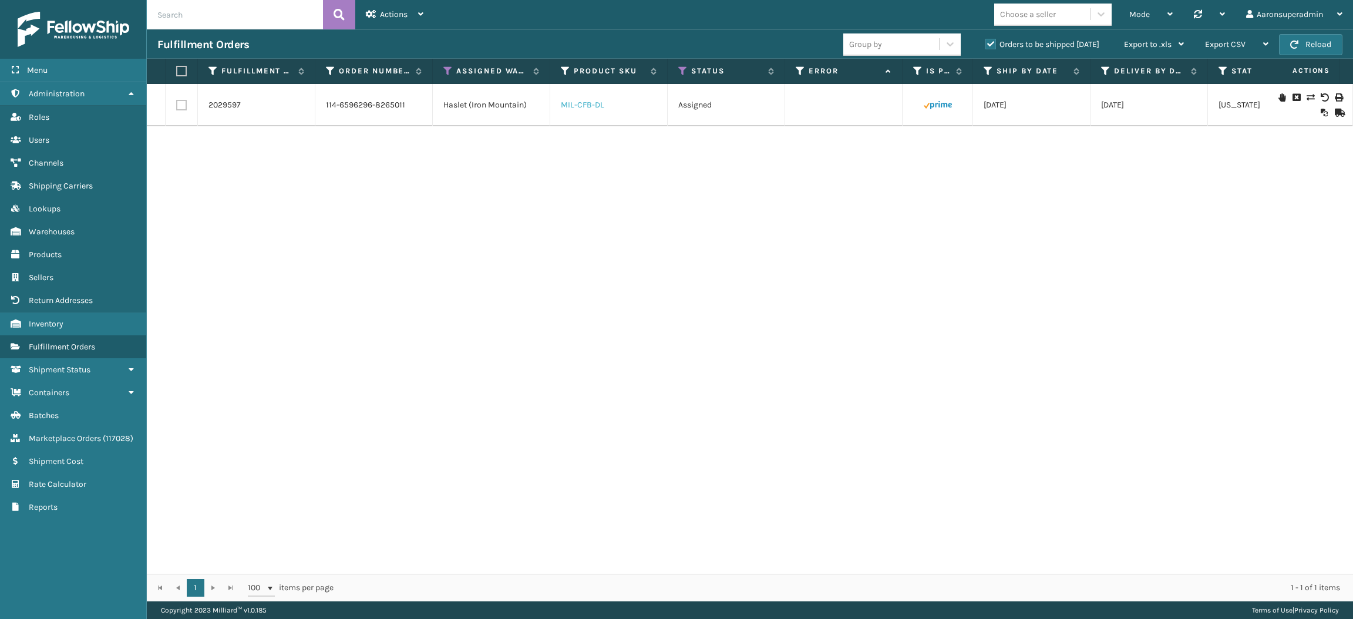
click at [570, 107] on link "MIL-CFB-DL" at bounding box center [582, 105] width 43 height 10
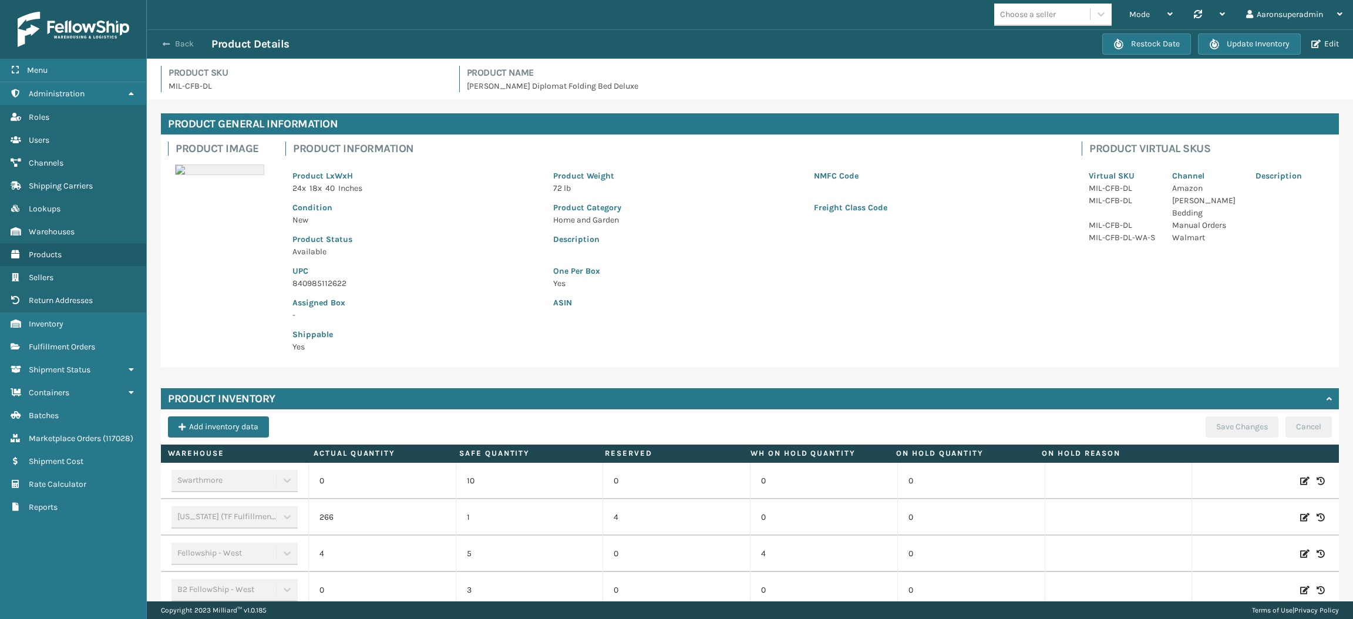
click at [182, 49] on button "Back" at bounding box center [184, 44] width 54 height 11
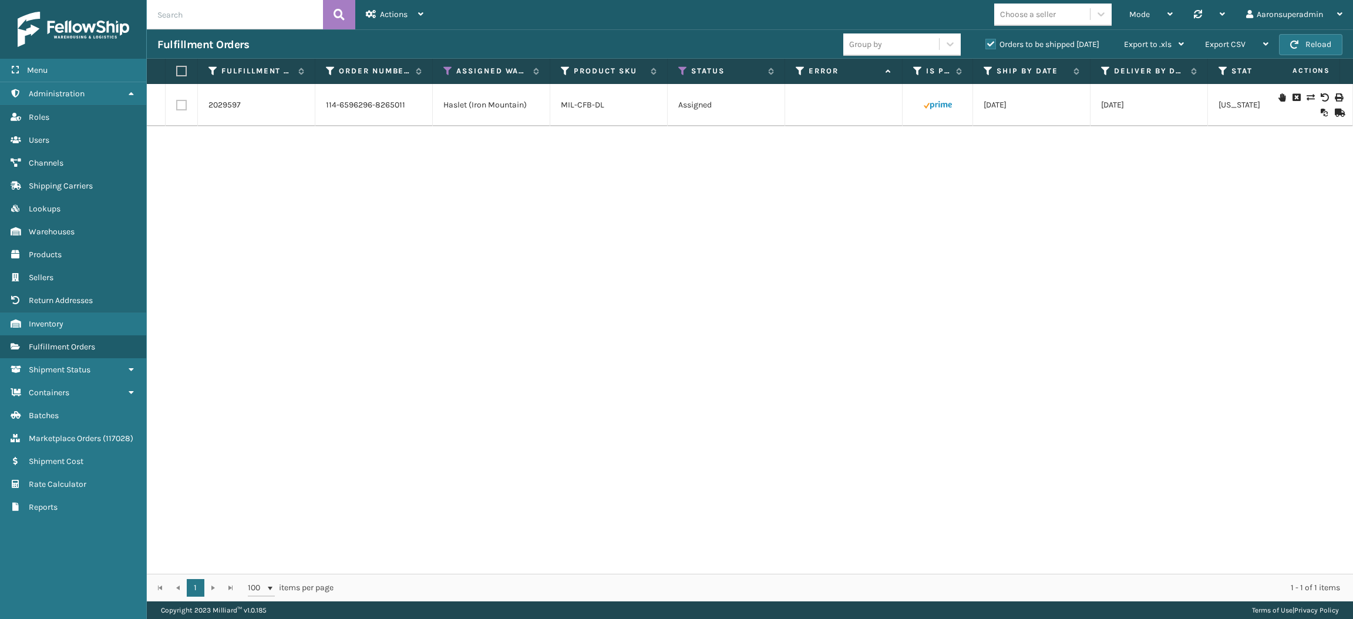
click at [233, 21] on input "text" at bounding box center [235, 14] width 176 height 29
paste input "MIL-TFSB-Q-A"
type input "MIL-TFSB-Q-A"
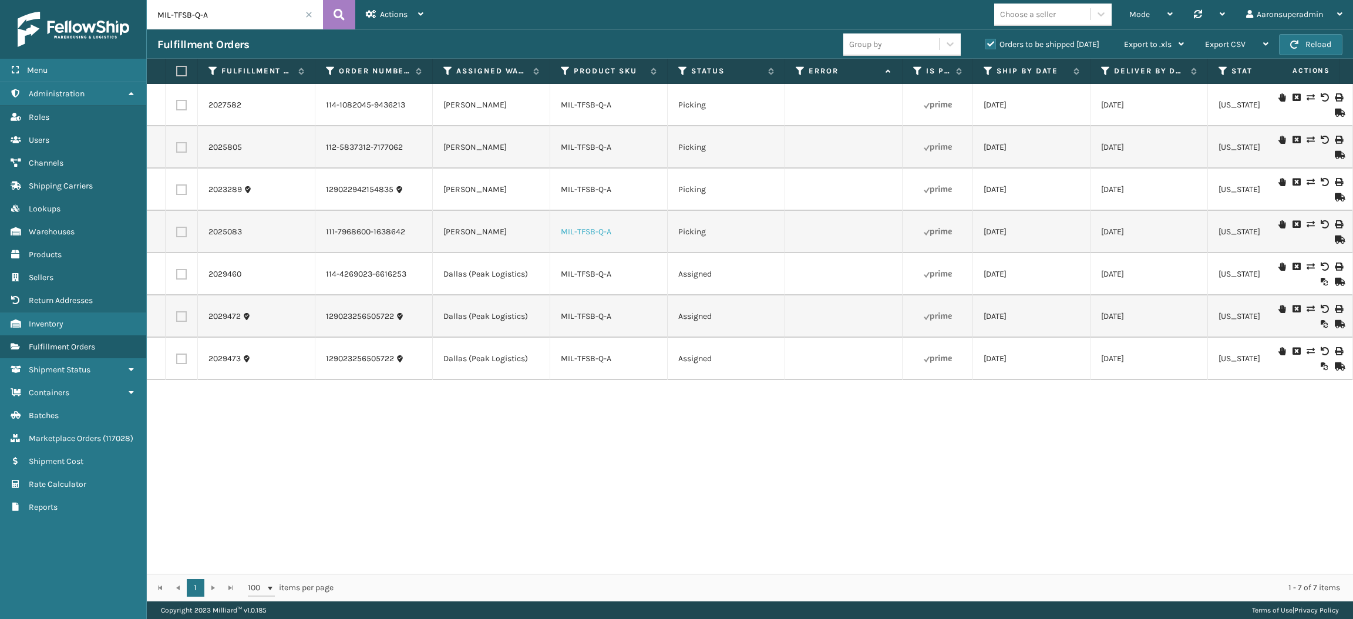
click at [580, 227] on link "MIL-TFSB-Q-A" at bounding box center [586, 232] width 51 height 10
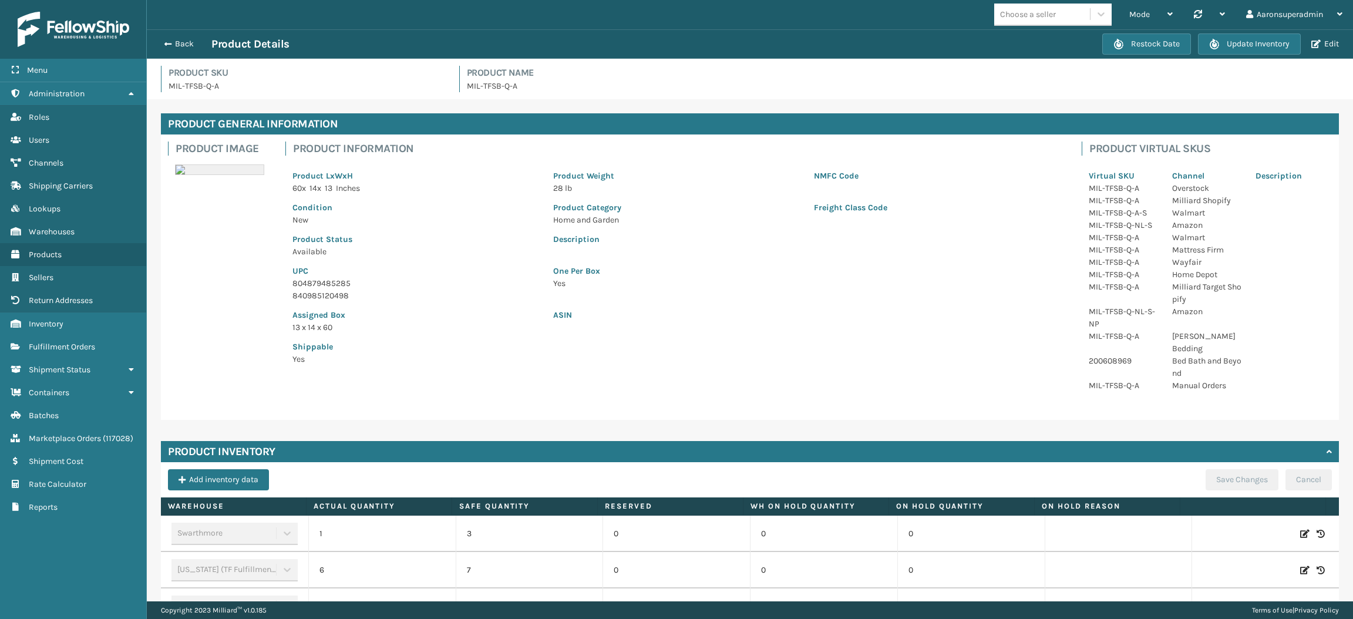
scroll to position [387, 0]
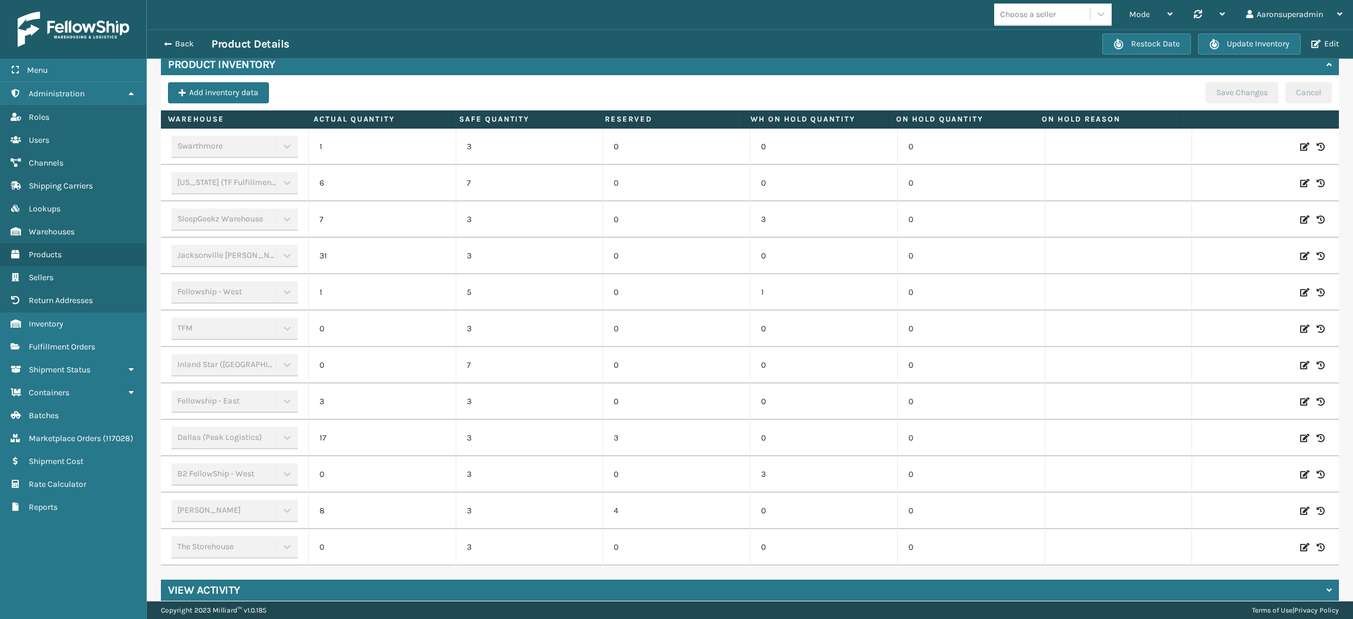
click at [1300, 505] on icon at bounding box center [1304, 511] width 9 height 12
click at [379, 502] on input "8" at bounding box center [382, 510] width 94 height 21
type input "0"
click at [1199, 504] on button "ADD" at bounding box center [1213, 511] width 29 height 14
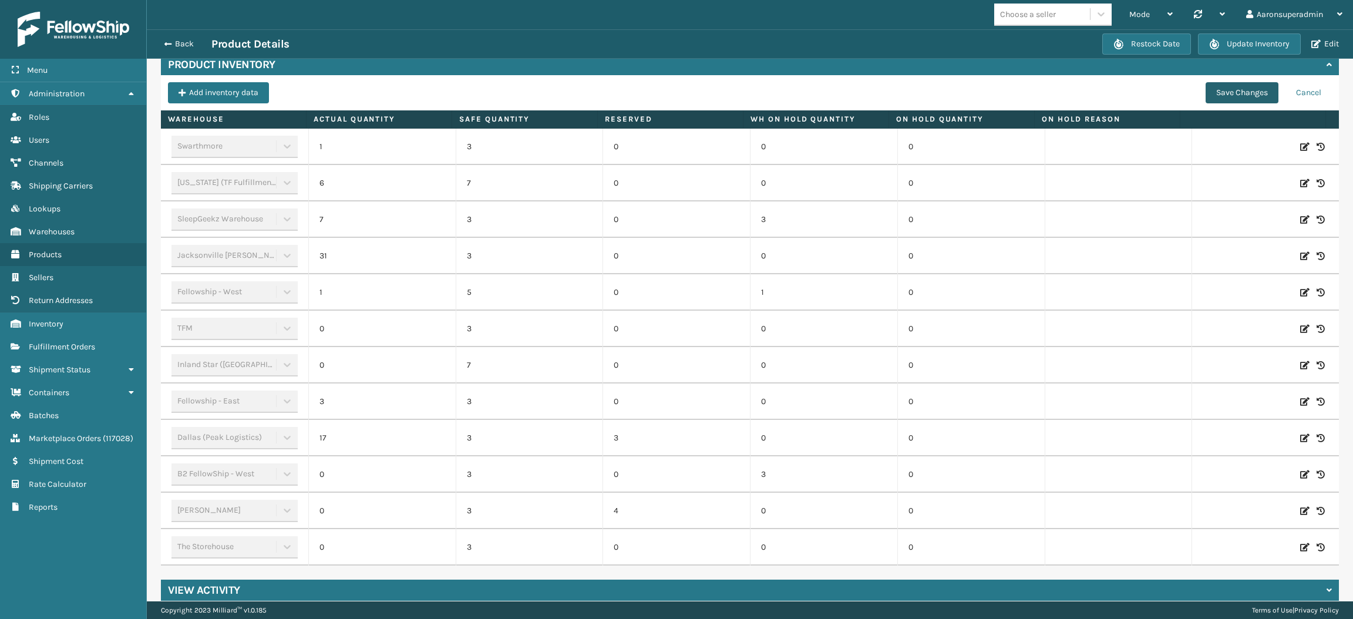
click at [1206, 82] on button "Save Changes" at bounding box center [1242, 92] width 73 height 21
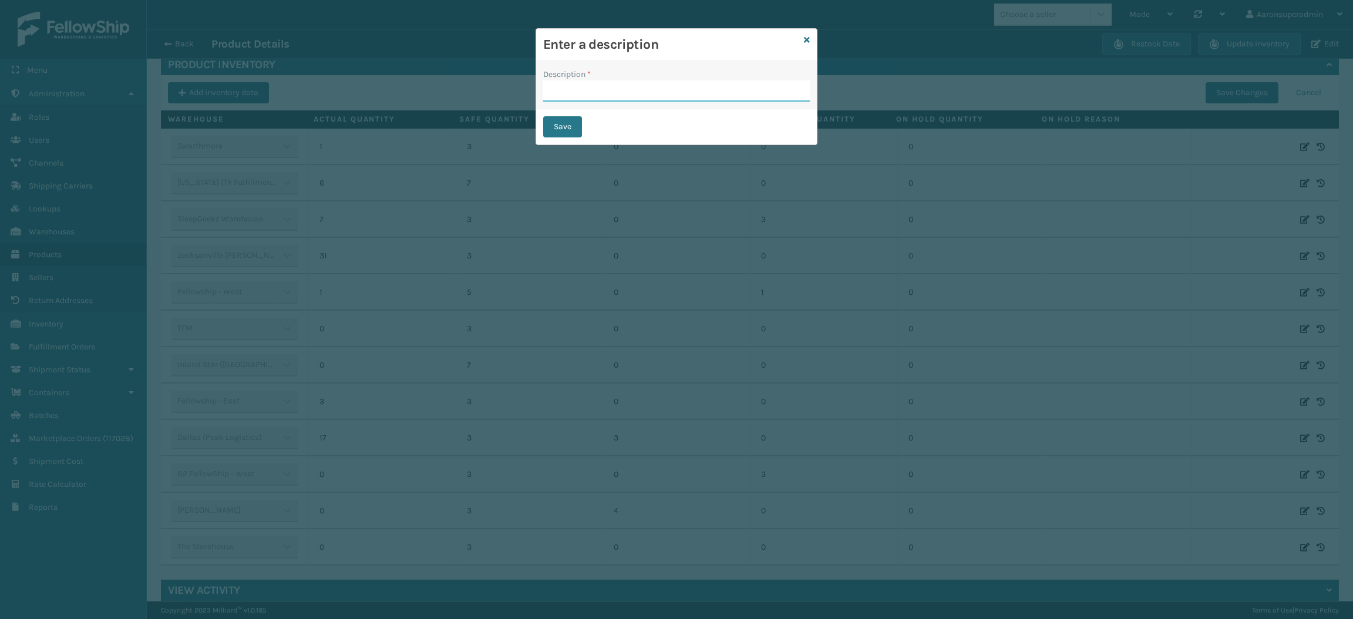
click at [674, 86] on input "Description *" at bounding box center [676, 90] width 267 height 21
type input "safety reduced"
click at [556, 126] on button "Save" at bounding box center [562, 126] width 39 height 21
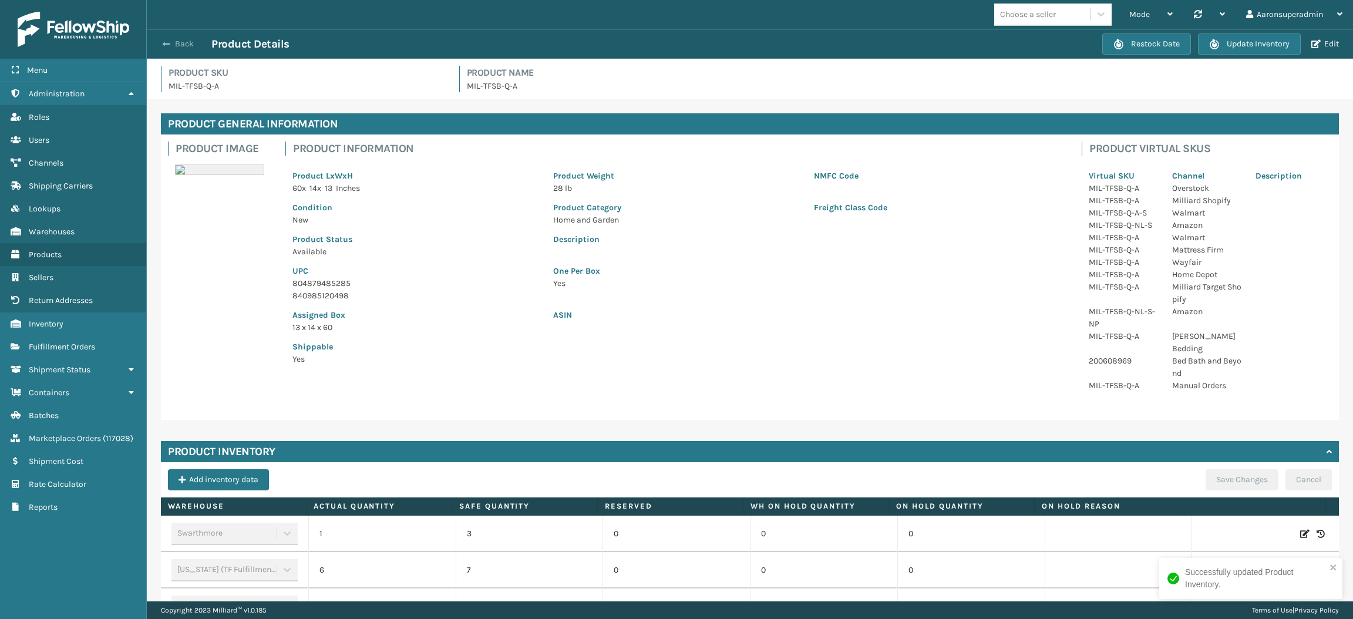
click at [180, 42] on button "Back" at bounding box center [184, 44] width 54 height 11
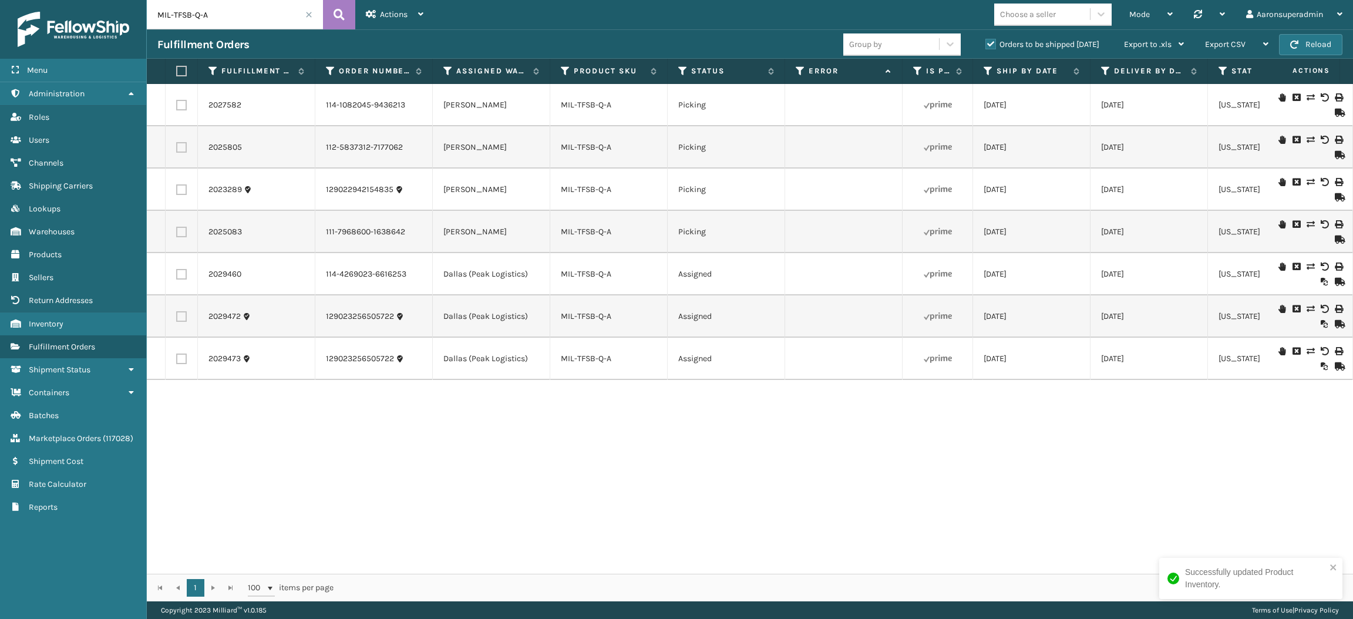
click at [225, 21] on input "MIL-TFSB-Q-A" at bounding box center [235, 14] width 176 height 29
paste input "2019029"
type input "2019029"
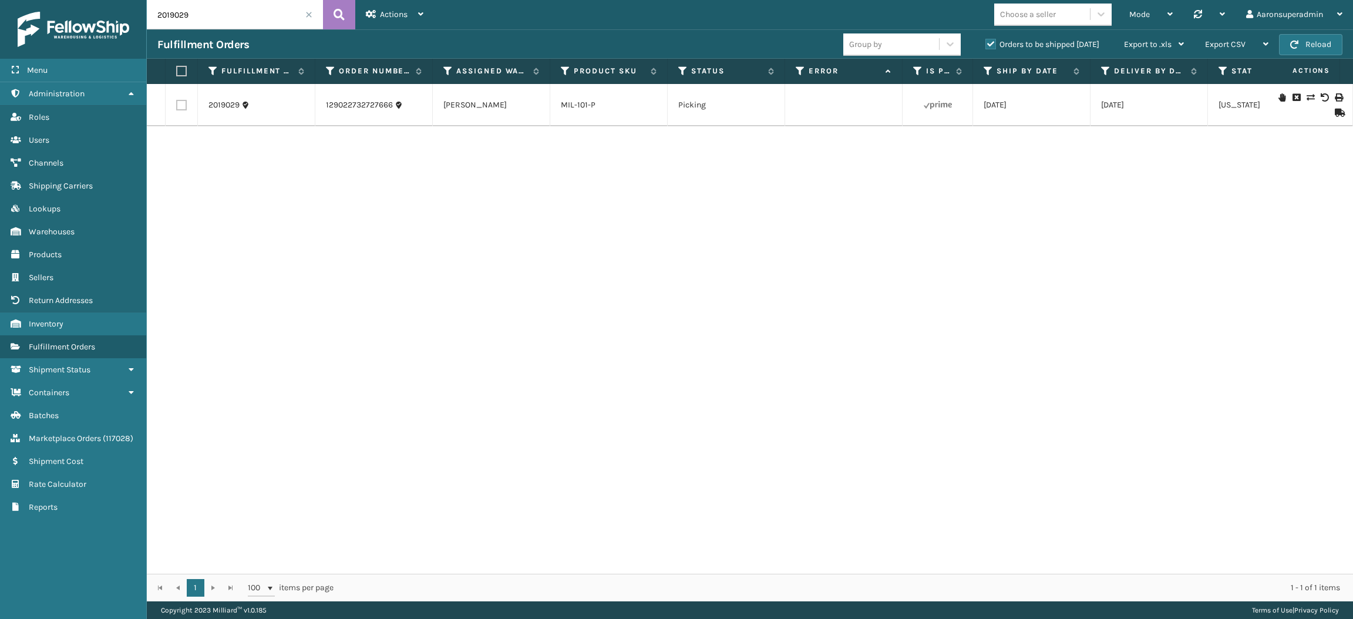
click at [1307, 97] on icon at bounding box center [1310, 97] width 7 height 8
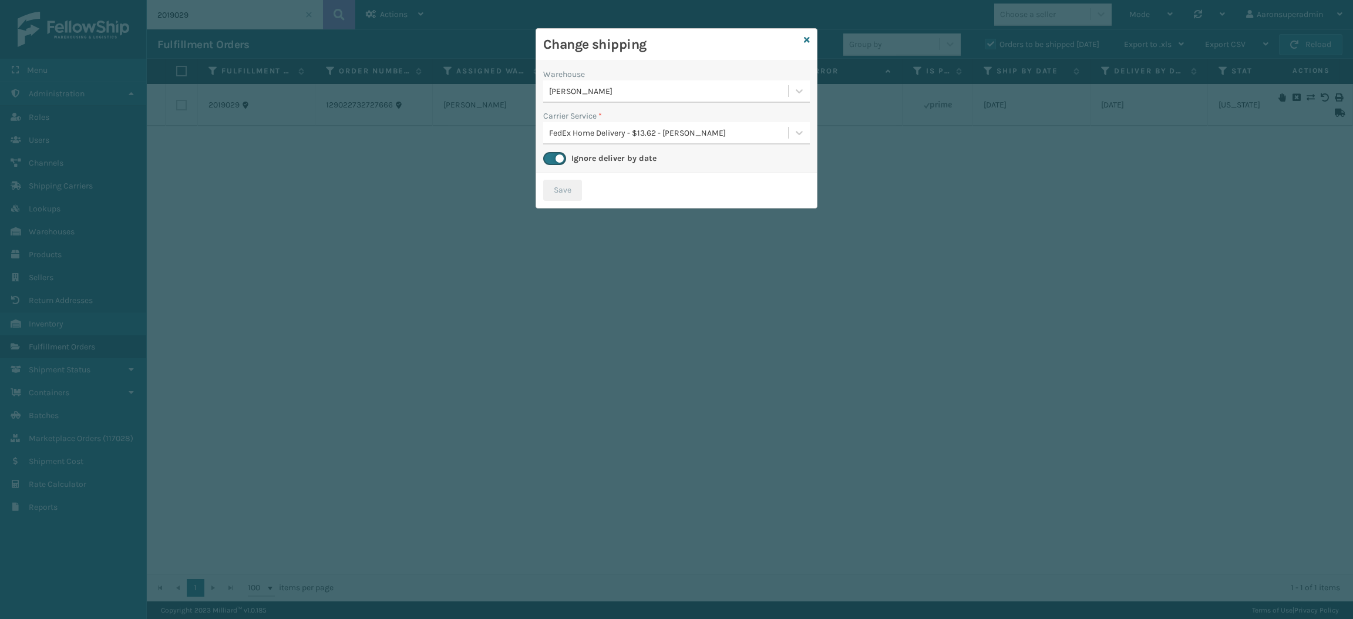
click at [618, 95] on div "[PERSON_NAME]" at bounding box center [669, 91] width 240 height 12
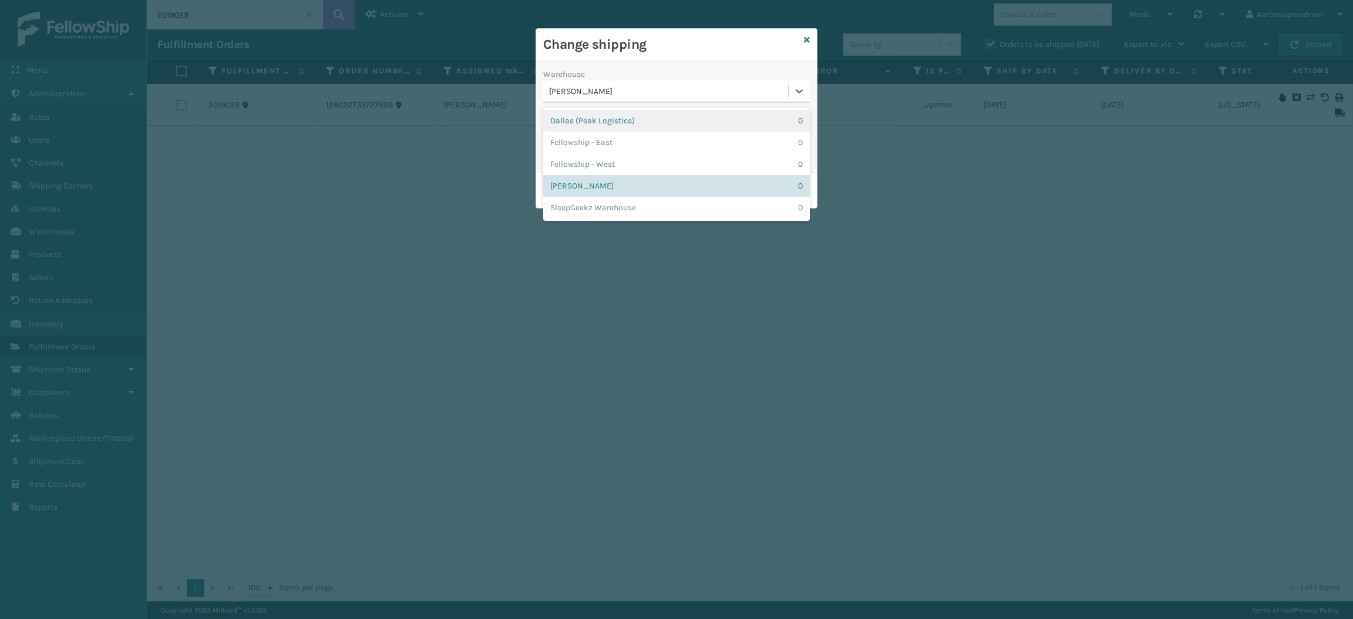
click at [612, 122] on div "Dallas (Peak Logistics) 0" at bounding box center [676, 121] width 267 height 22
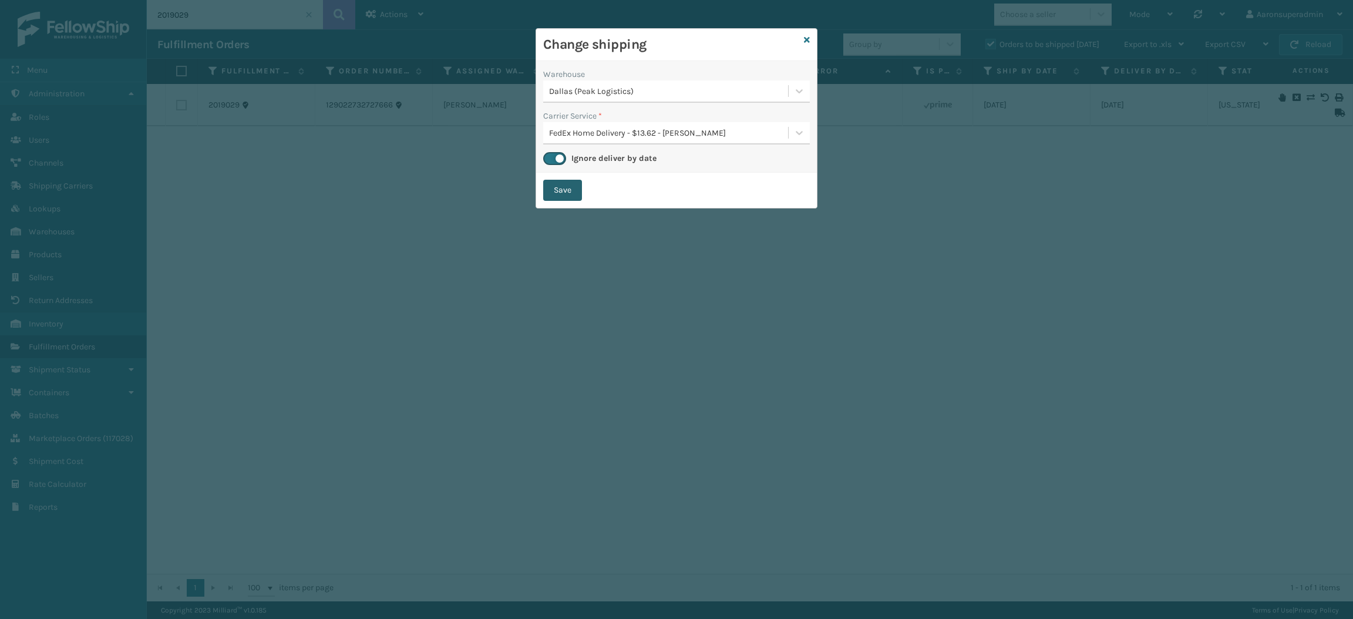
click at [558, 189] on button "Save" at bounding box center [562, 190] width 39 height 21
